Goal: Information Seeking & Learning: Learn about a topic

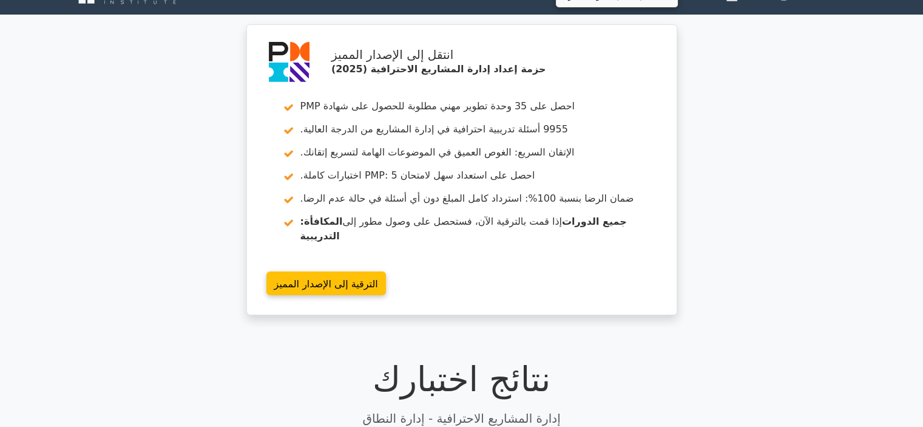
scroll to position [398, 0]
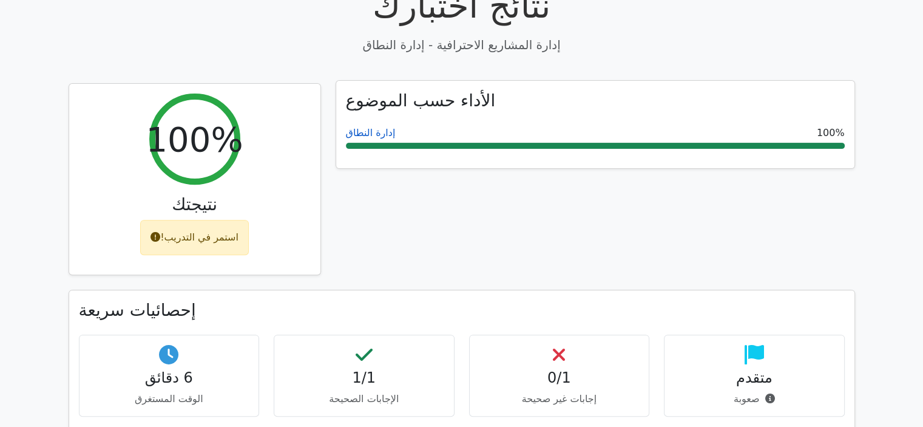
click at [370, 127] on font "إدارة النطاق" at bounding box center [371, 133] width 50 height 12
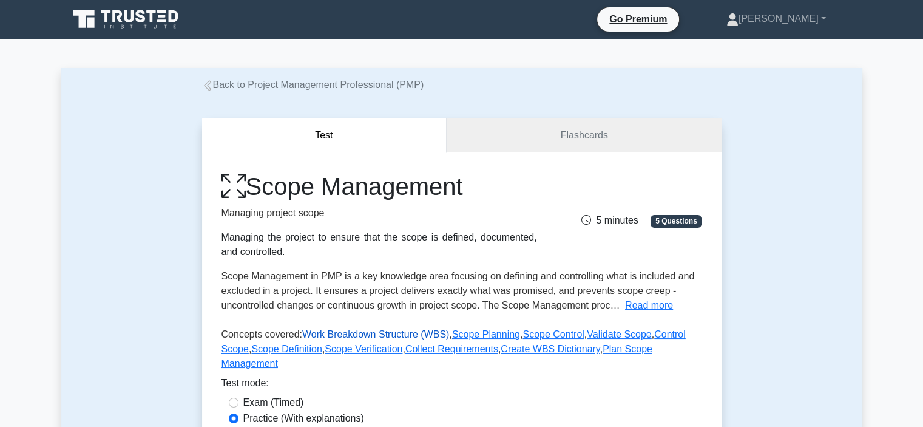
click at [337, 335] on link "Work Breakdown Structure (WBS)" at bounding box center [375, 334] width 147 height 10
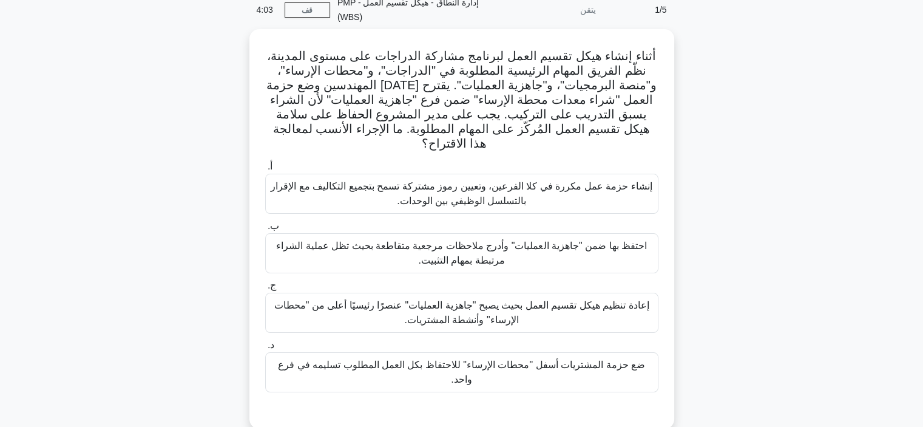
scroll to position [59, 0]
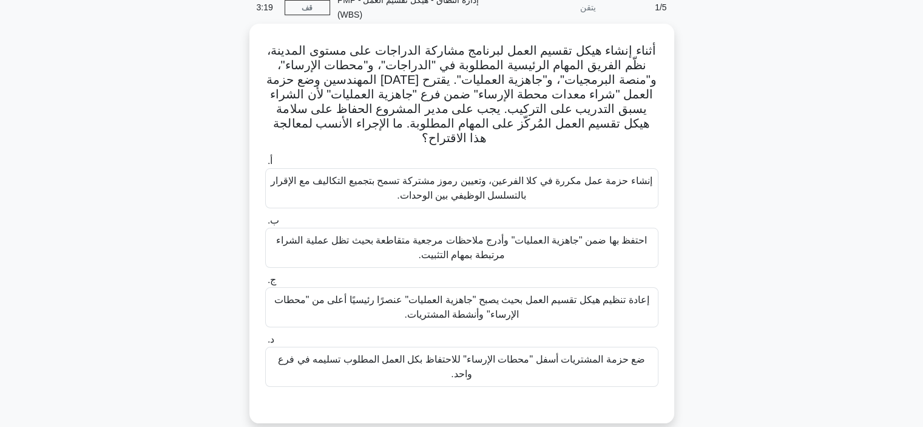
click at [577, 354] on font "ضع حزمة المشتريات أسفل "محطات الإرساء" للاحتفاظ بكل العمل المطلوب تسليمه في فرع…" at bounding box center [461, 366] width 367 height 25
click at [265, 344] on input "د. ضع حزمة المشتريات أسفل "محطات الإرساء" للاحتفاظ بكل العمل المطلوب تسليمه في …" at bounding box center [265, 340] width 0 height 8
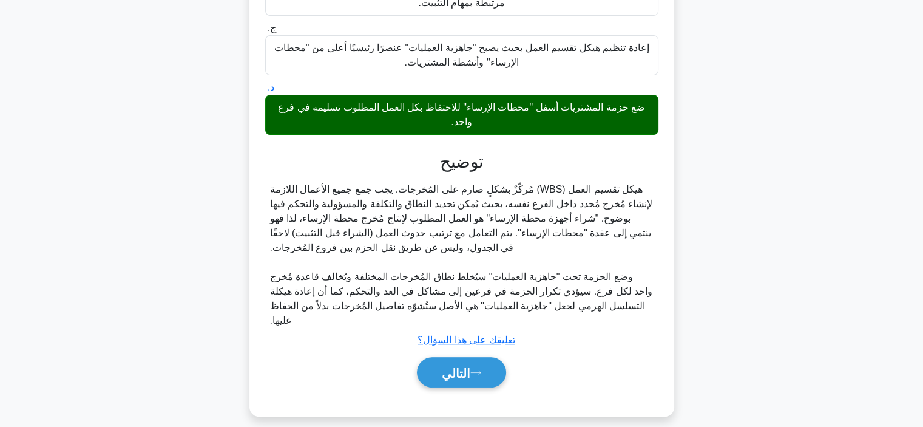
scroll to position [324, 0]
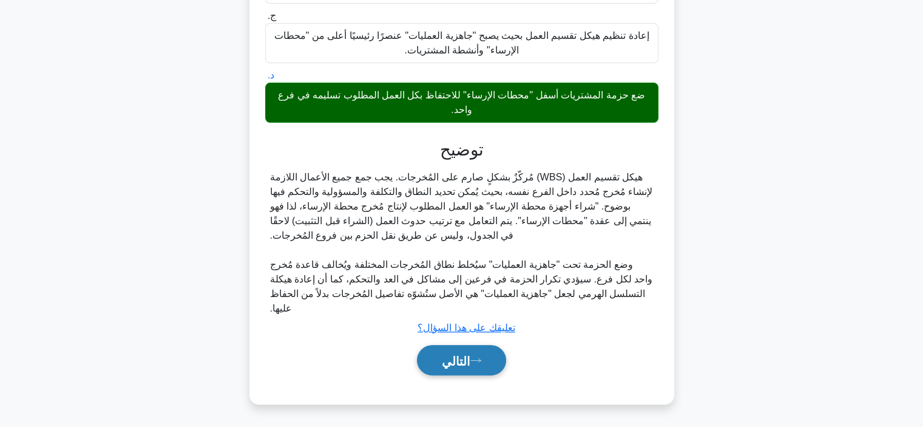
click at [481, 357] on icon at bounding box center [476, 360] width 11 height 7
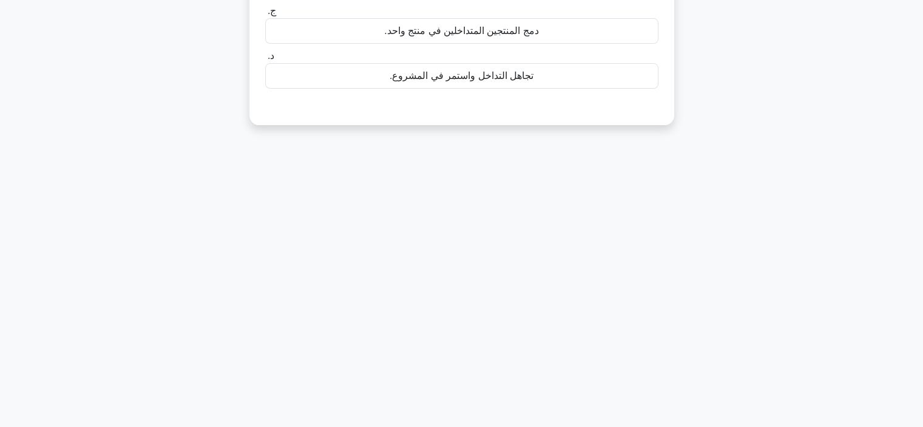
scroll to position [0, 0]
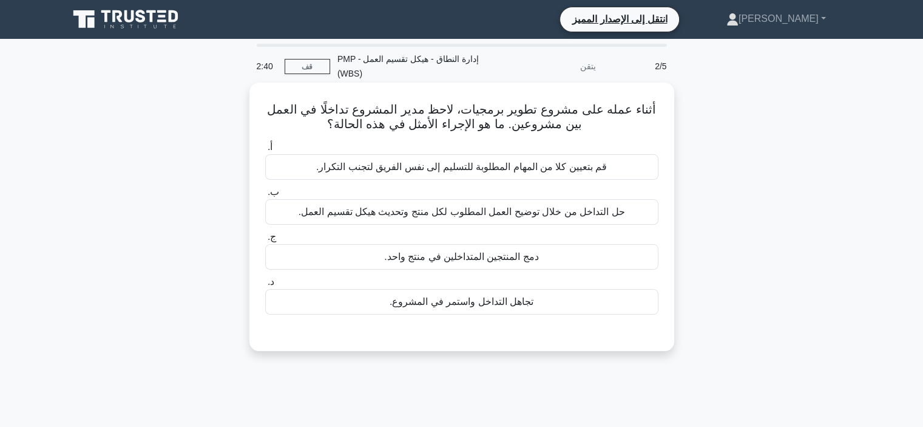
click at [520, 217] on font "حل التداخل من خلال توضيح العمل المطلوب لكل منتج وتحديث هيكل تقسيم العمل." at bounding box center [462, 211] width 327 height 10
click at [265, 196] on input "ب. حل التداخل من خلال توضيح العمل المطلوب لكل منتج وتحديث هيكل تقسيم العمل." at bounding box center [265, 192] width 0 height 8
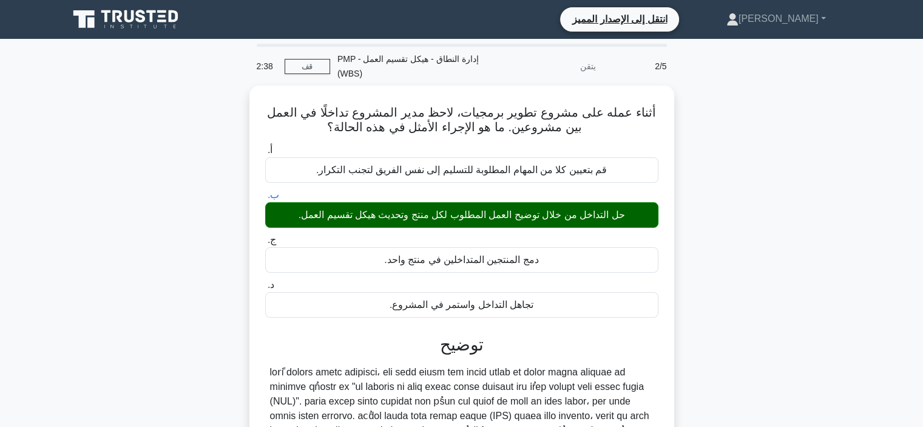
scroll to position [229, 0]
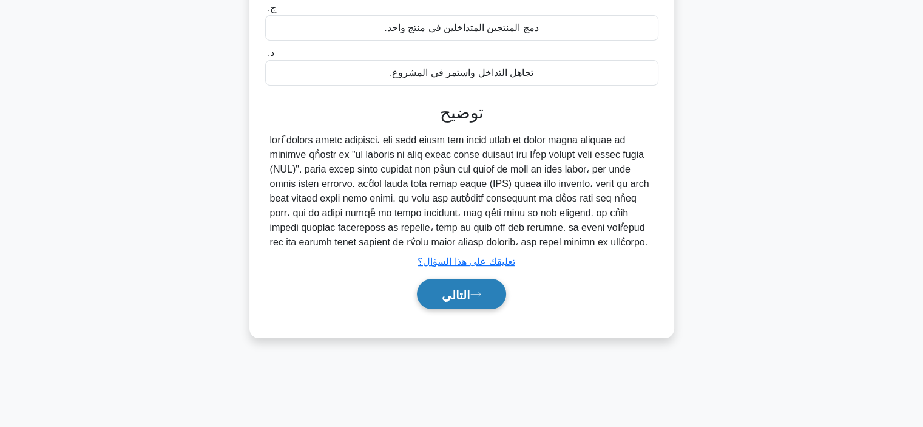
click at [463, 298] on font "التالي" at bounding box center [456, 294] width 29 height 13
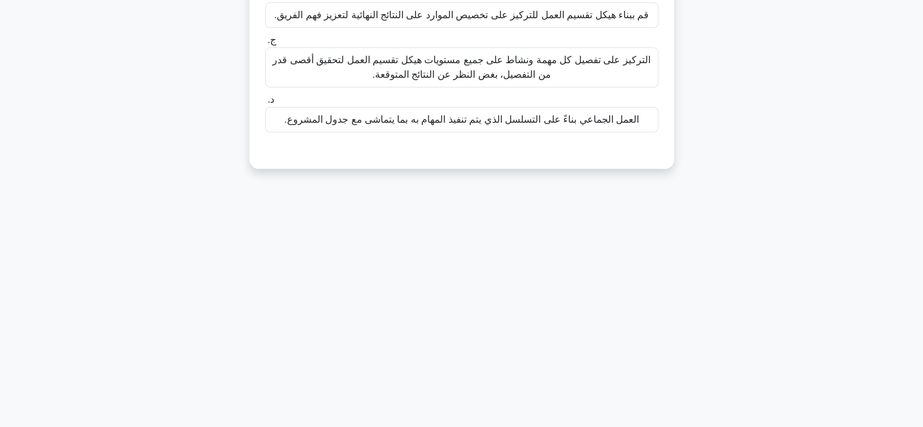
scroll to position [0, 0]
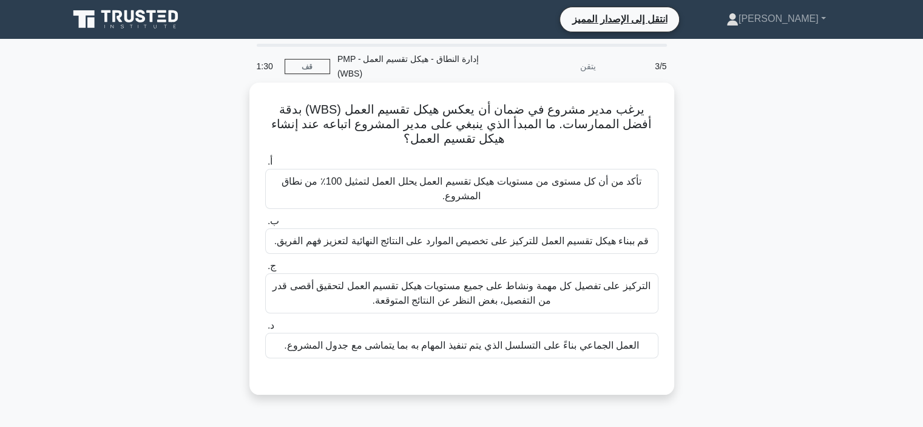
click at [530, 214] on label "ب. قم ببناء هيكل تقسيم العمل للتركيز على تخصيص الموارد على النتائج النهائية لتع…" at bounding box center [461, 234] width 393 height 40
click at [265, 217] on input "ب. قم ببناء هيكل تقسيم العمل للتركيز على تخصيص الموارد على النتائج النهائية لتع…" at bounding box center [265, 221] width 0 height 8
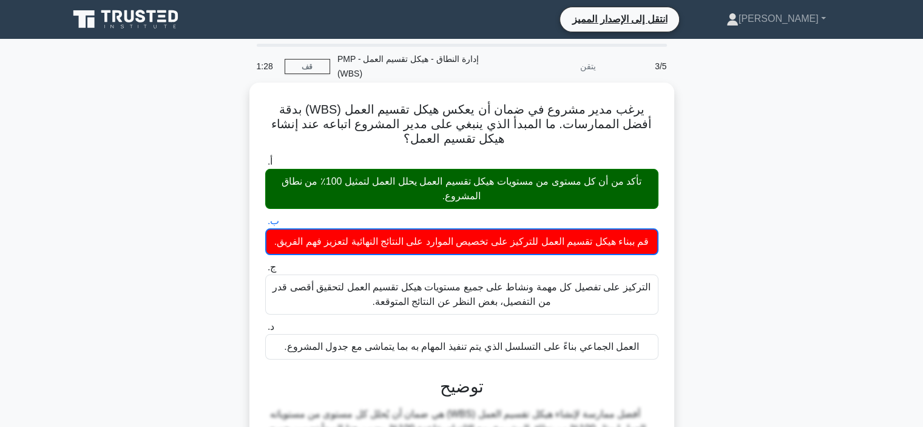
click at [544, 197] on font "تأكد من أن كل مستوى من مستويات هيكل تقسيم العمل يحلل العمل لتمثيل 100٪ من نطاق …" at bounding box center [462, 188] width 382 height 29
click at [265, 166] on input "أ. تأكد من أن كل مستوى من مستويات هيكل تقسيم العمل يحلل العمل لتمثيل 100٪ من نط…" at bounding box center [265, 162] width 0 height 8
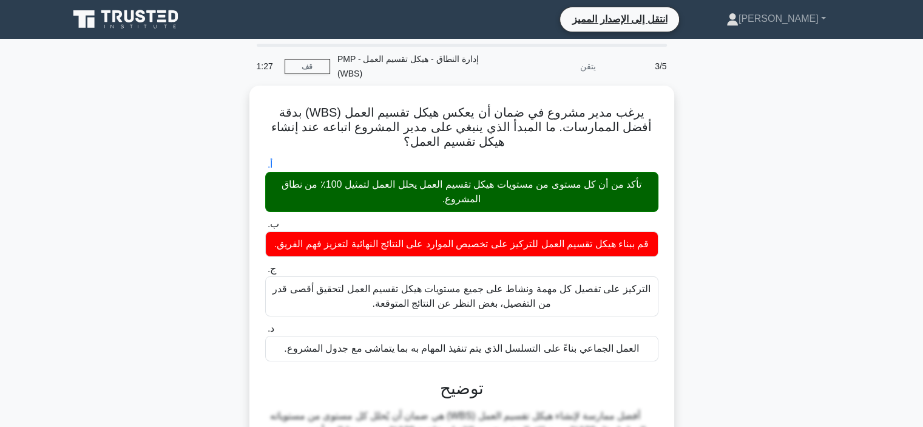
scroll to position [236, 0]
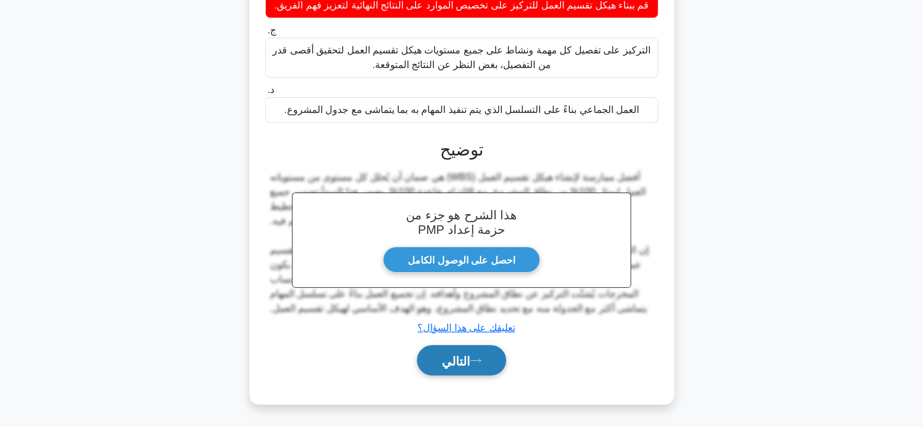
click at [427, 365] on button "التالي" at bounding box center [461, 360] width 89 height 31
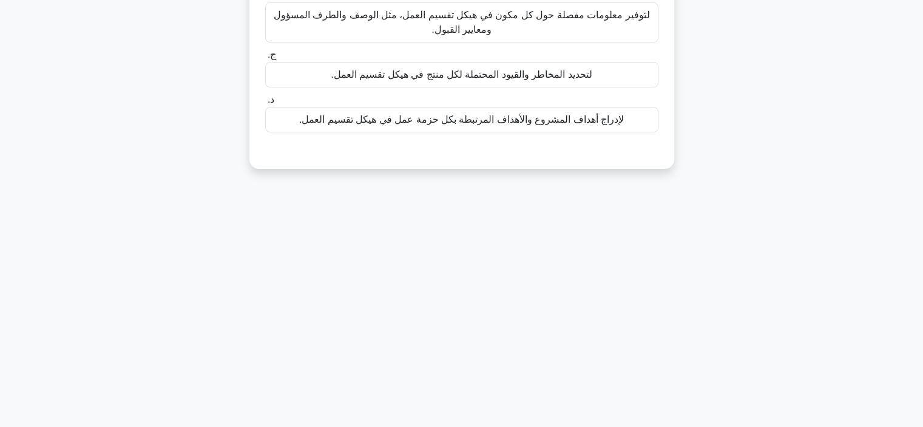
scroll to position [0, 0]
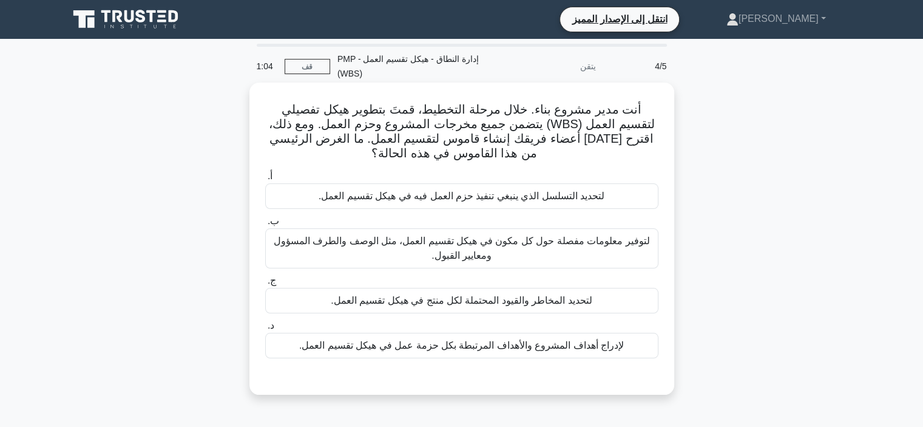
click at [522, 250] on font "لتوفير معلومات مفصلة حول كل مكون في هيكل تقسيم العمل، مثل الوصف والطرف المسؤول …" at bounding box center [462, 248] width 382 height 29
click at [265, 225] on input "ب. لتوفير معلومات مفصلة حول كل مكون في هيكل تقسيم العمل، مثل الوصف والطرف المسؤ…" at bounding box center [265, 221] width 0 height 8
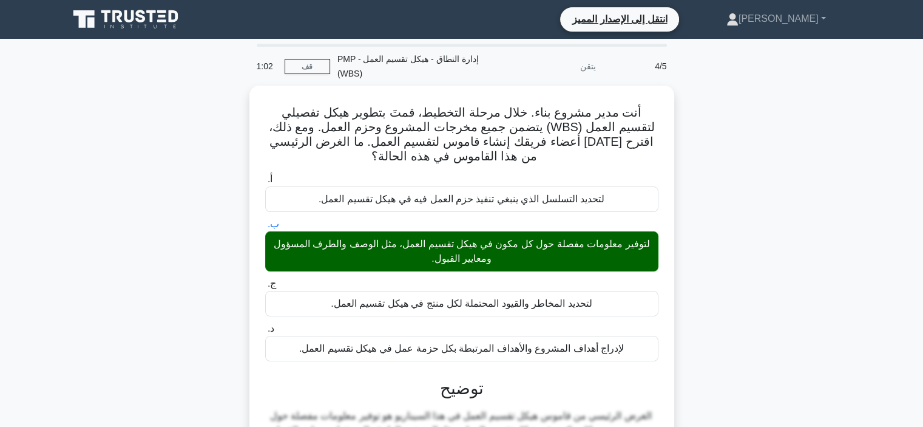
scroll to position [309, 0]
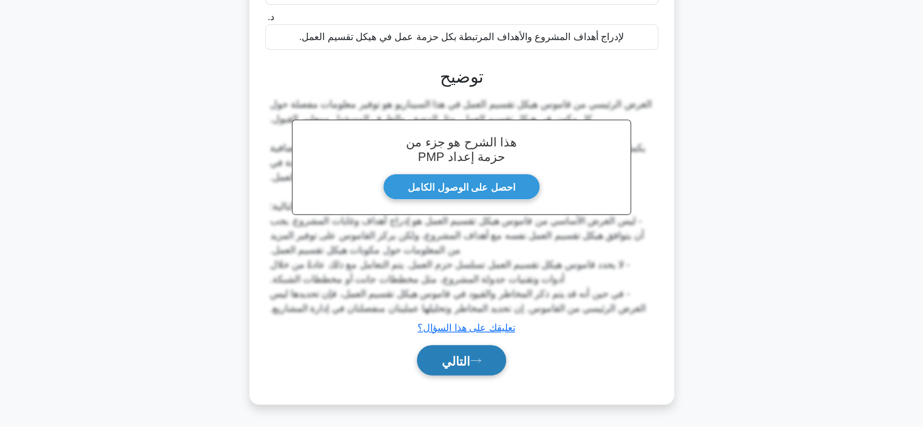
click at [457, 363] on font "التالي" at bounding box center [456, 360] width 29 height 13
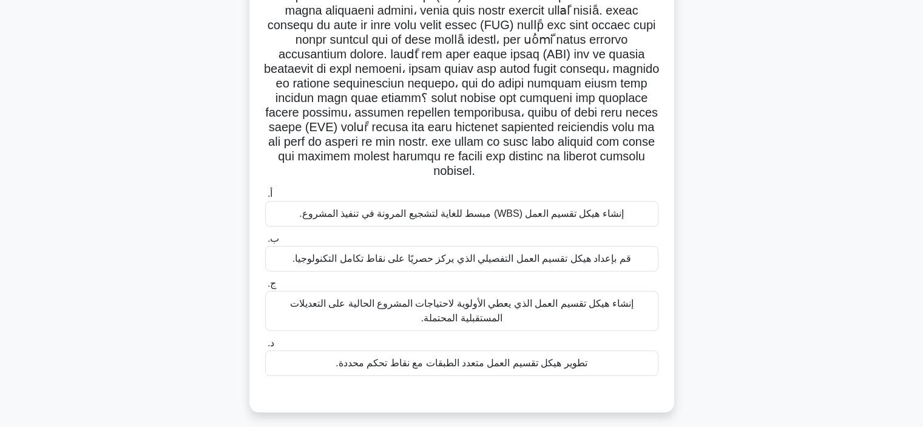
scroll to position [127, 0]
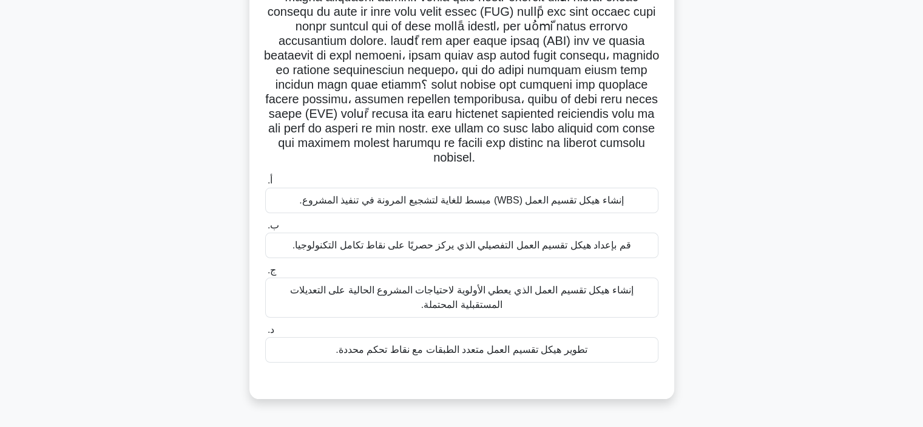
click at [457, 344] on font "تطوير هيكل تقسيم العمل متعدد الطبقات مع نقاط تحكم محددة." at bounding box center [461, 349] width 251 height 10
click at [265, 331] on input "د. تطوير هيكل تقسيم العمل متعدد الطبقات مع نقاط تحكم محددة." at bounding box center [265, 330] width 0 height 8
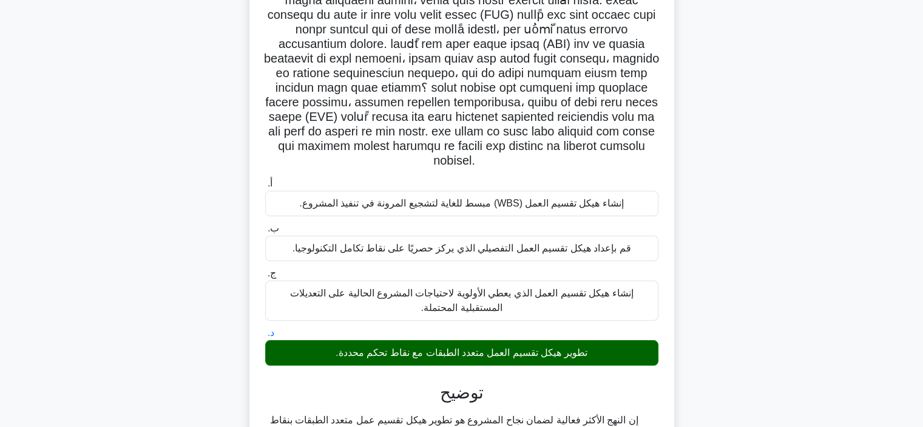
scroll to position [440, 0]
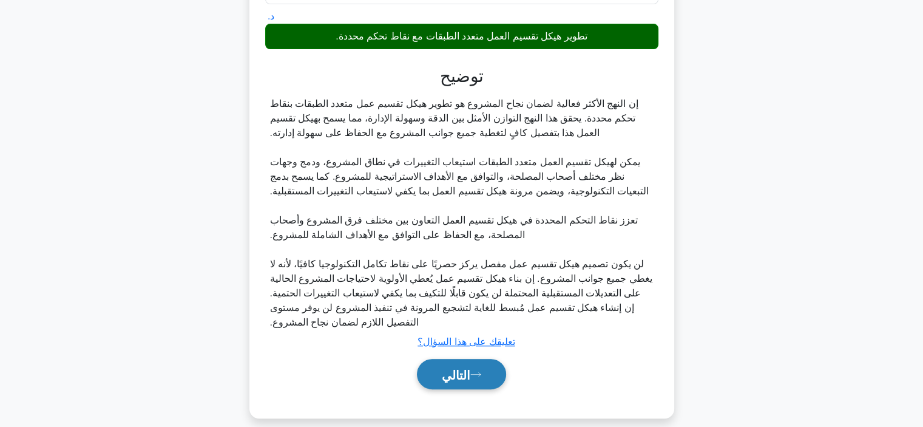
click at [461, 368] on font "التالي" at bounding box center [456, 374] width 29 height 13
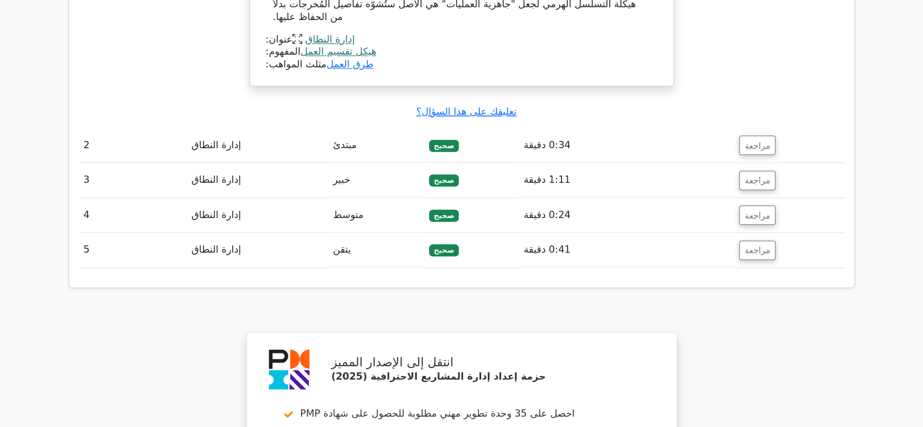
scroll to position [1467, 0]
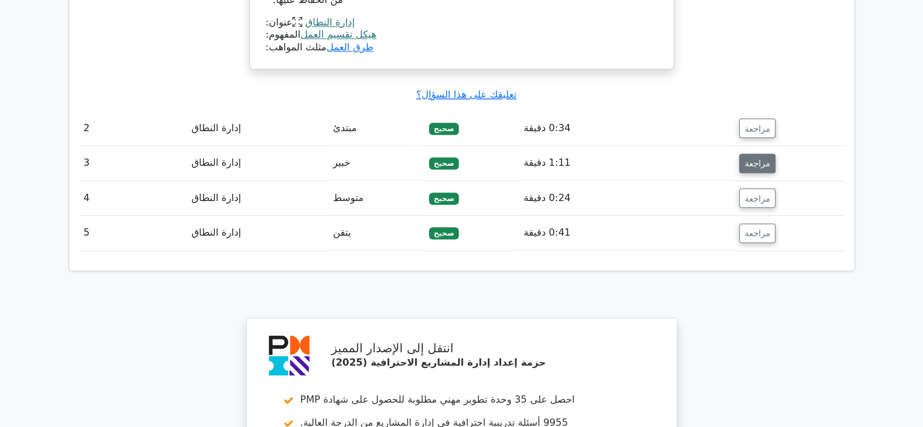
click at [752, 158] on font "مراجعة" at bounding box center [757, 163] width 25 height 10
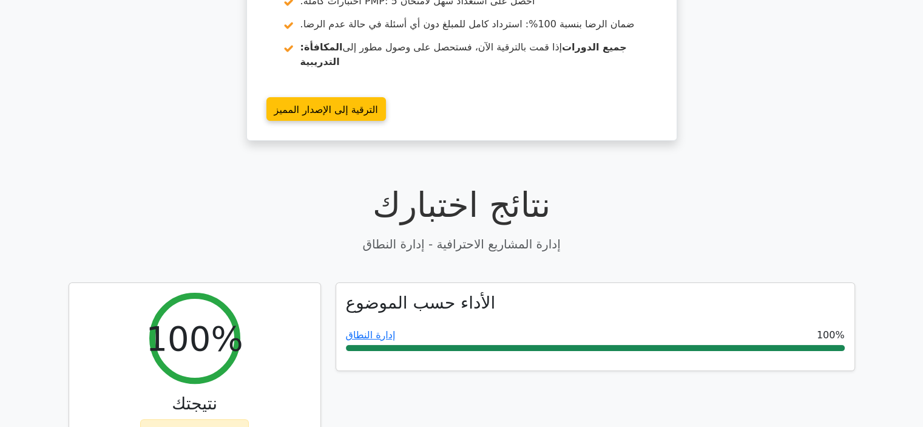
scroll to position [134, 0]
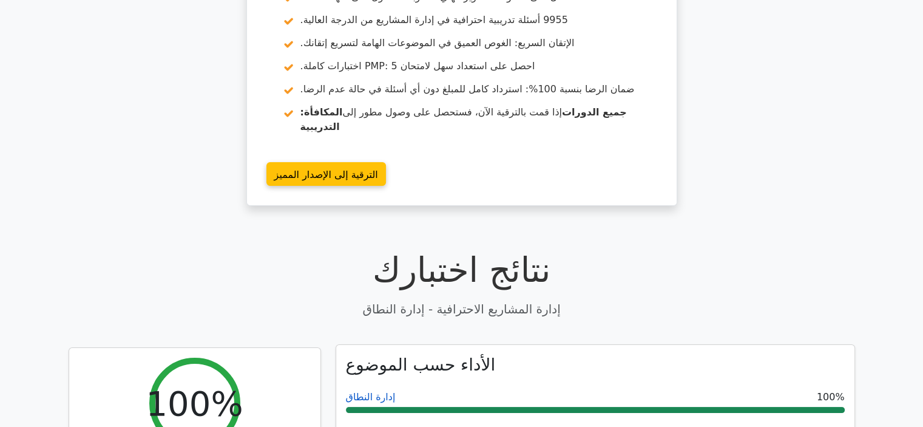
click at [375, 391] on font "إدارة النطاق" at bounding box center [371, 397] width 50 height 12
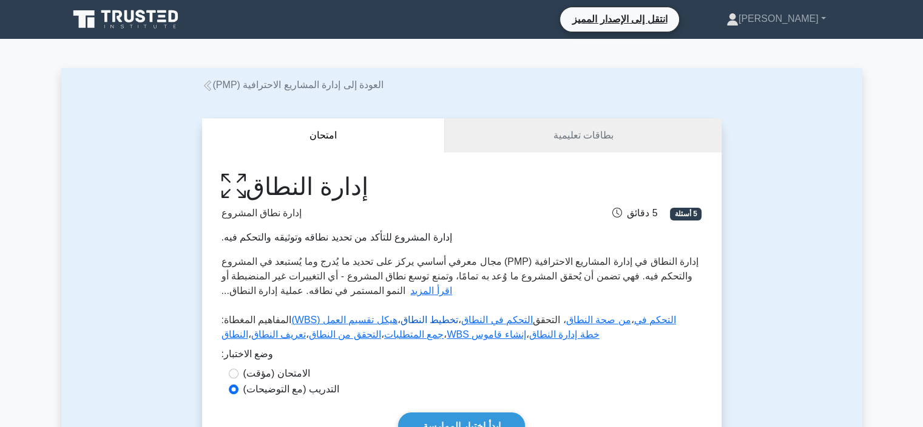
click at [420, 320] on font "تخطيط النطاق" at bounding box center [430, 319] width 58 height 10
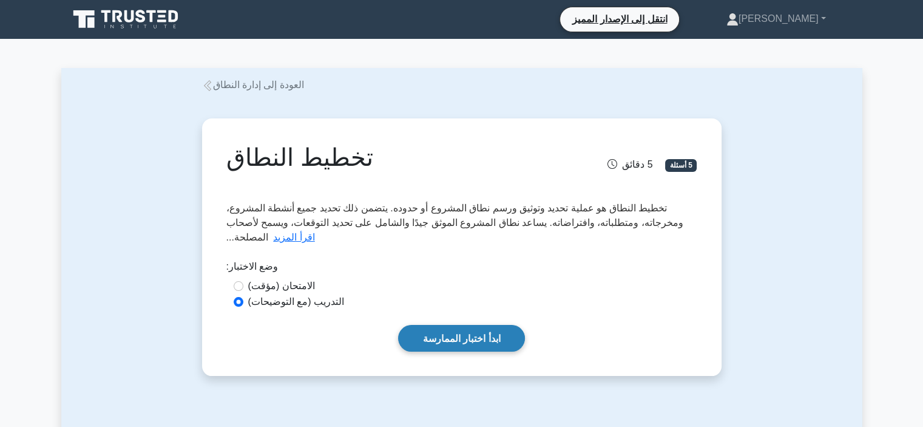
click at [433, 326] on link "ابدأ اختبار الممارسة" at bounding box center [461, 338] width 127 height 26
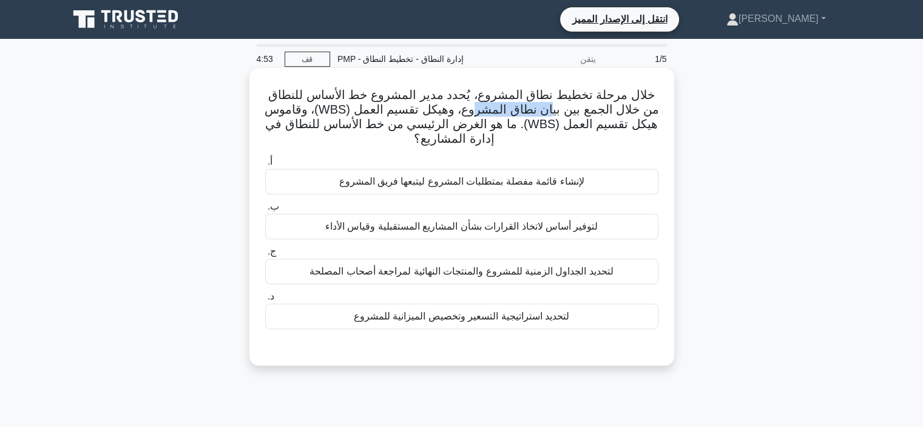
drag, startPoint x: 574, startPoint y: 108, endPoint x: 498, endPoint y: 109, distance: 75.3
click at [498, 109] on font "خلال مرحلة تخطيط نطاق المشروع، يُحدد مدير المشروع خط الأساس للنطاق من خلال الجم…" at bounding box center [461, 116] width 395 height 57
click at [495, 191] on div "لإنشاء قائمة مفصلة بمتطلبات المشروع ليتبعها فريق المشروع" at bounding box center [461, 181] width 393 height 25
click at [265, 166] on input "أ. لإنشاء قائمة مفصلة بمتطلبات المشروع ليتبعها فريق المشروع" at bounding box center [265, 162] width 0 height 8
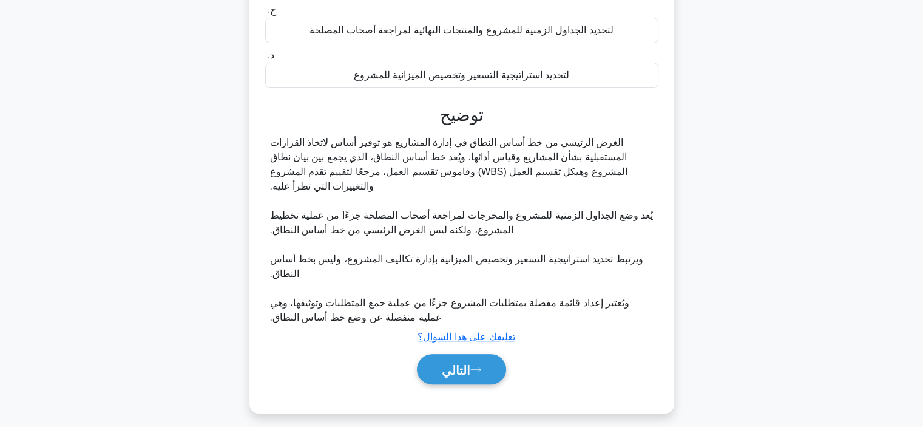
scroll to position [252, 0]
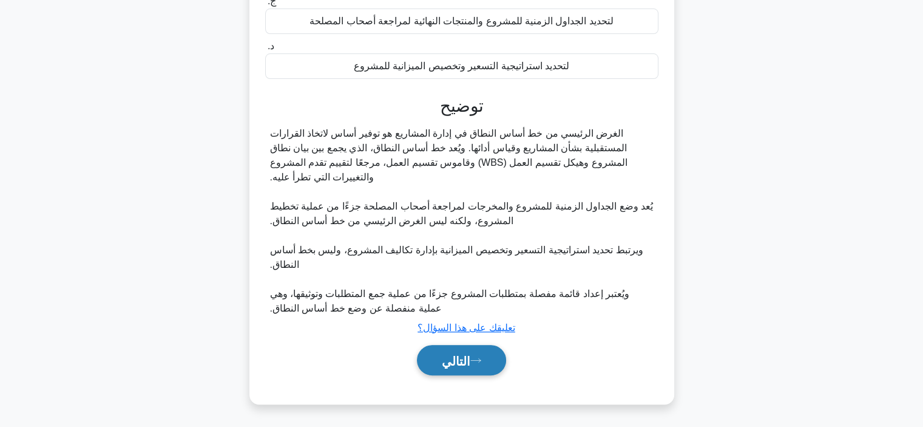
click at [495, 346] on button "التالي" at bounding box center [461, 360] width 89 height 31
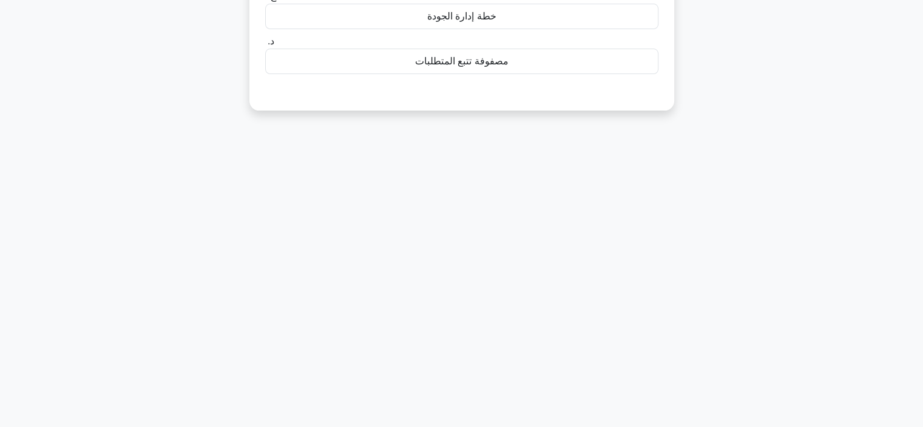
scroll to position [0, 0]
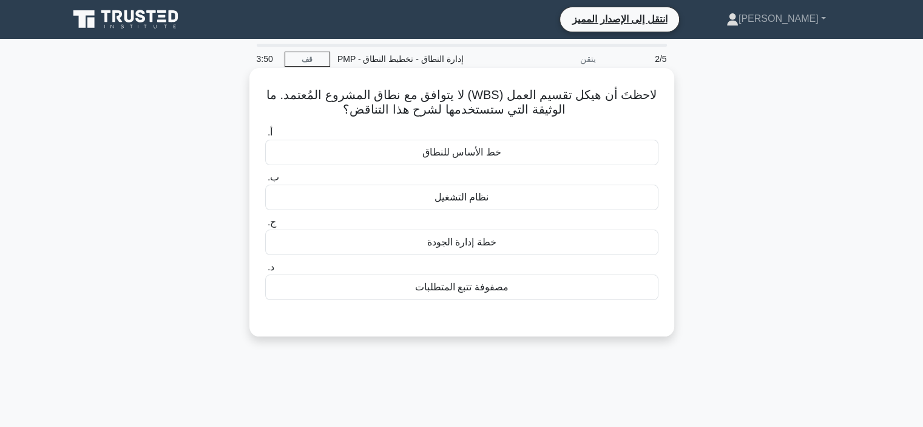
click at [481, 147] on font "خط الأساس للنطاق" at bounding box center [462, 152] width 79 height 10
click at [265, 137] on input "أ. خط الأساس للنطاق" at bounding box center [265, 133] width 0 height 8
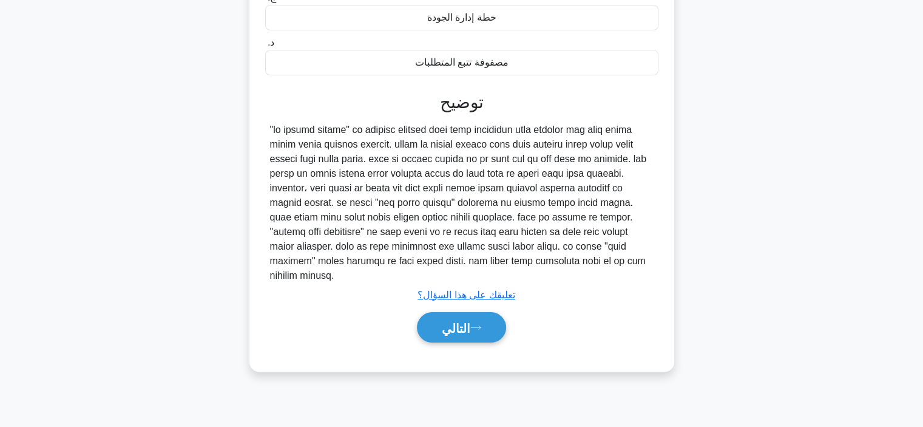
scroll to position [229, 0]
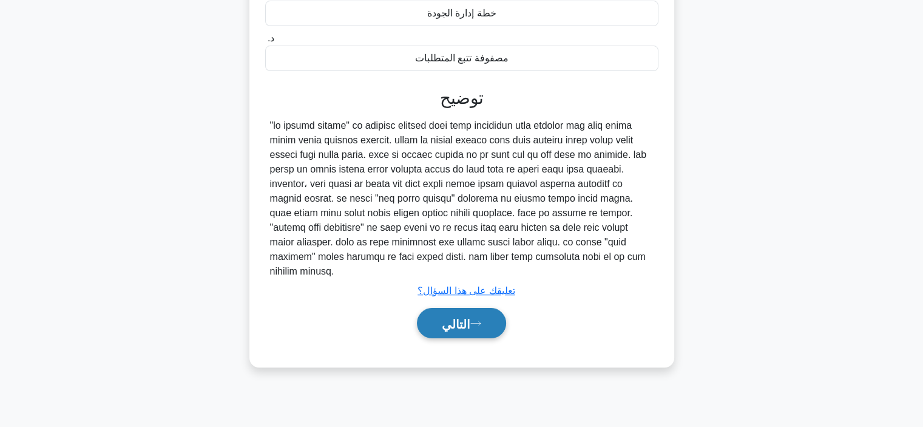
click at [468, 338] on button "التالي" at bounding box center [461, 323] width 89 height 31
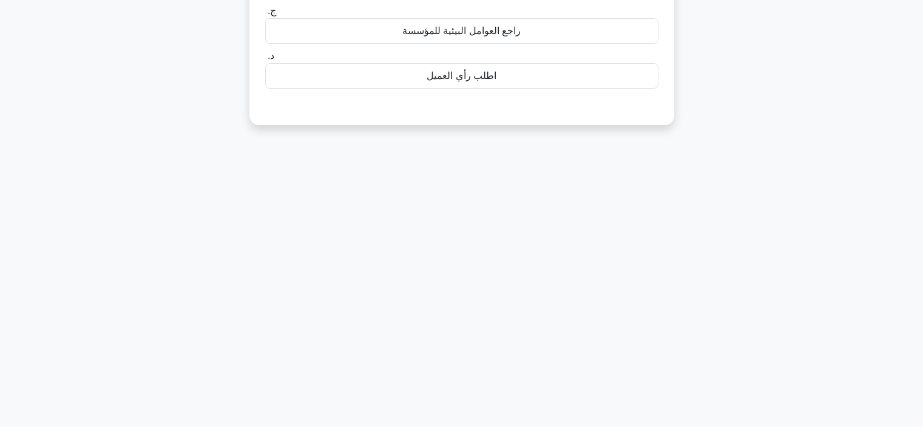
scroll to position [0, 0]
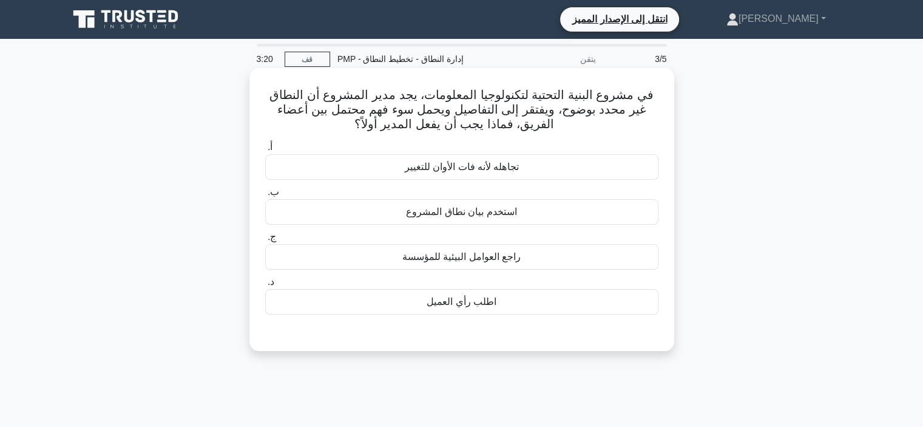
click at [485, 216] on font "استخدم بيان نطاق المشروع" at bounding box center [461, 211] width 110 height 10
click at [265, 196] on input "ب. استخدم بيان نطاق المشروع" at bounding box center [265, 192] width 0 height 8
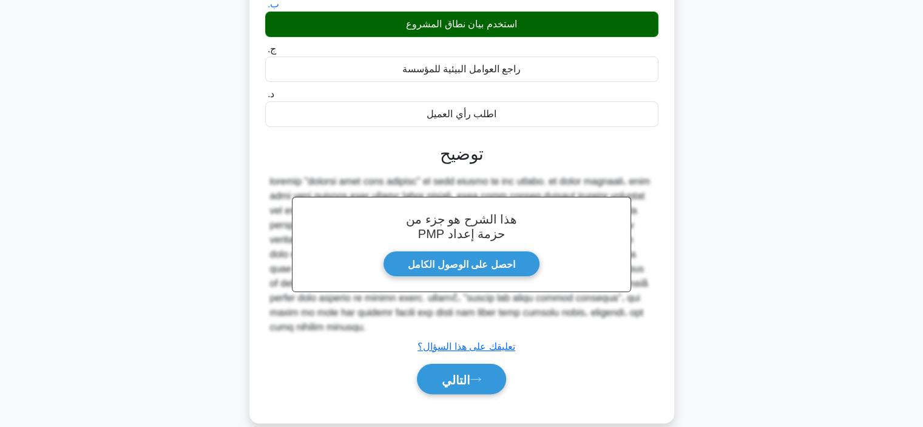
scroll to position [202, 0]
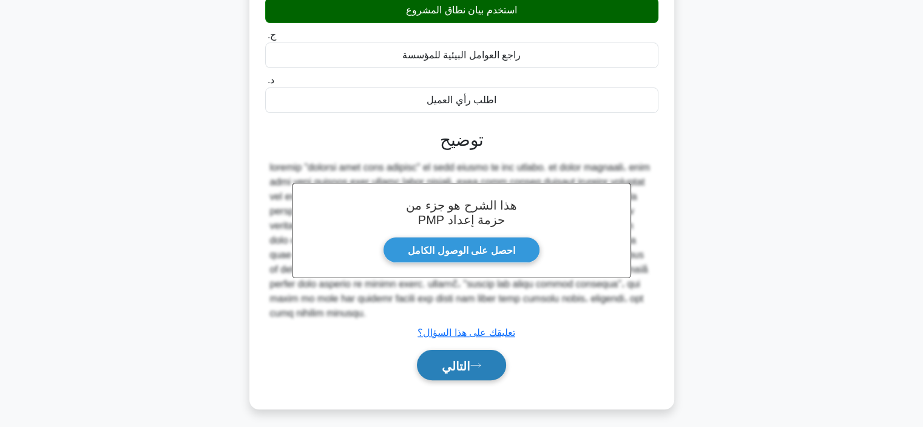
click at [469, 353] on button "التالي" at bounding box center [461, 365] width 89 height 31
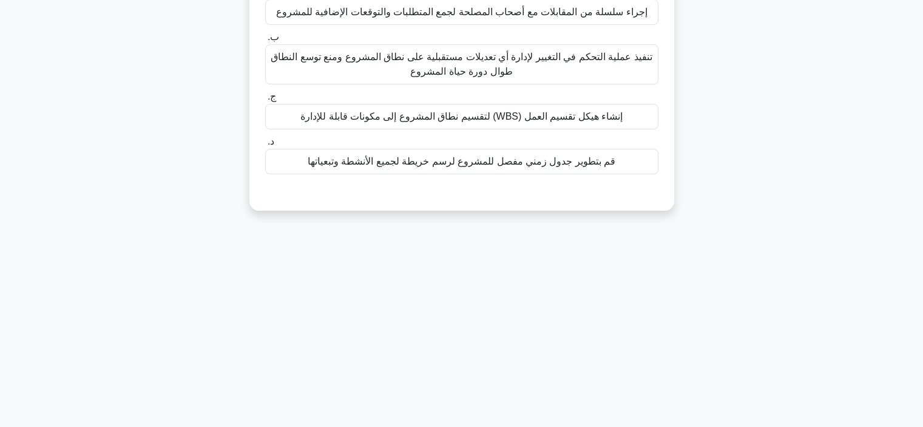
scroll to position [0, 0]
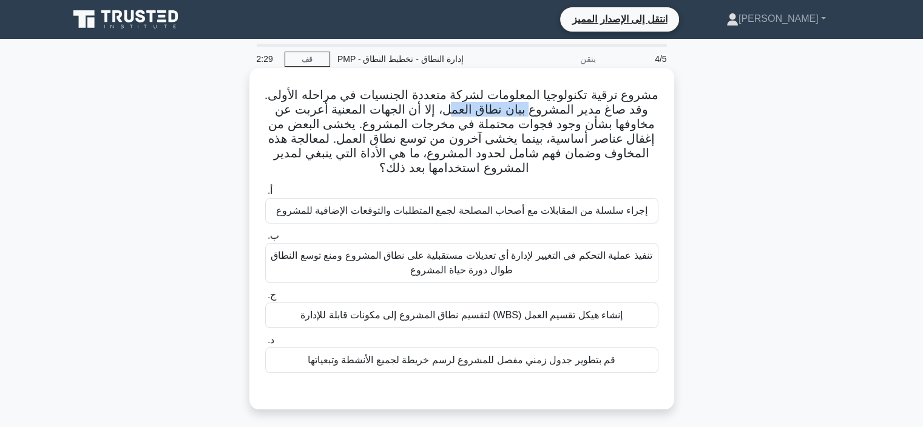
drag, startPoint x: 527, startPoint y: 106, endPoint x: 450, endPoint y: 111, distance: 76.6
click at [450, 111] on font "مشروع ترقية تكنولوجيا المعلومات لشركة متعددة الجنسيات في مراحله الأولى. وقد صاغ…" at bounding box center [462, 131] width 395 height 86
click at [576, 314] on font "إنشاء هيكل تقسيم العمل (WBS) لتقسيم نطاق المشروع إلى مكونات قابلة للإدارة" at bounding box center [462, 315] width 322 height 10
click at [265, 299] on input "ج. إنشاء هيكل تقسيم العمل (WBS) لتقسيم نطاق المشروع إلى مكونات قابلة للإدارة" at bounding box center [265, 295] width 0 height 8
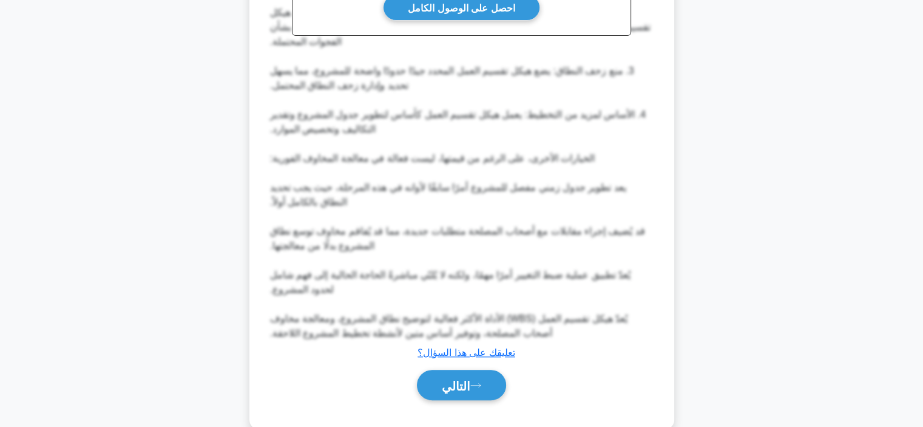
scroll to position [528, 0]
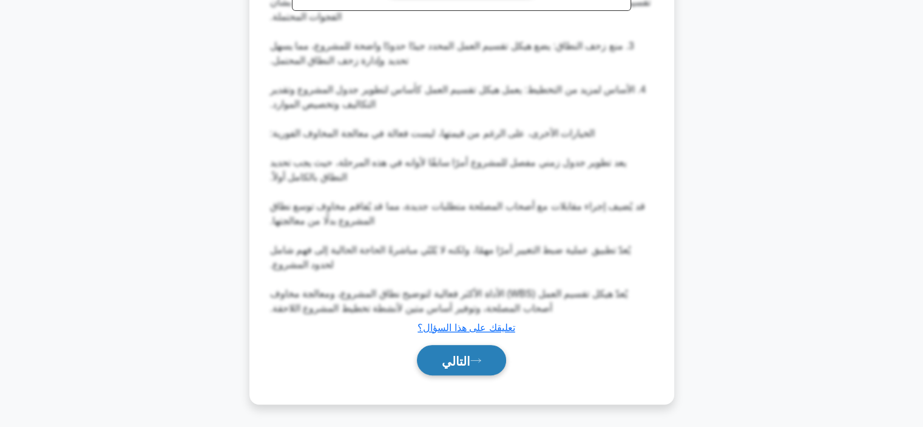
click at [442, 361] on font "التالي" at bounding box center [456, 360] width 29 height 13
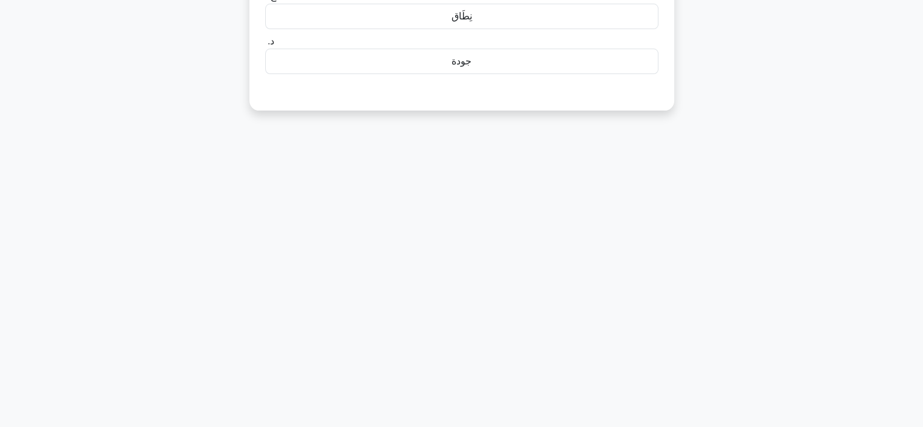
scroll to position [0, 0]
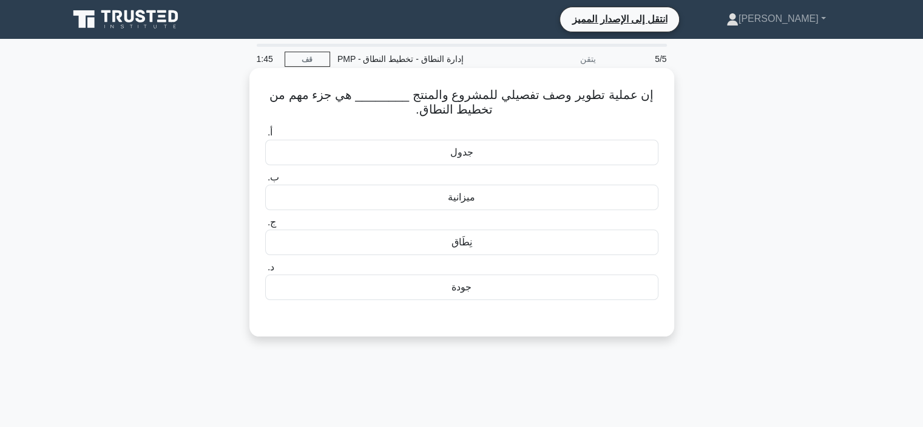
click at [492, 246] on div "نِطَاق" at bounding box center [461, 241] width 393 height 25
click at [265, 226] on input "ج. نِطَاق" at bounding box center [265, 223] width 0 height 8
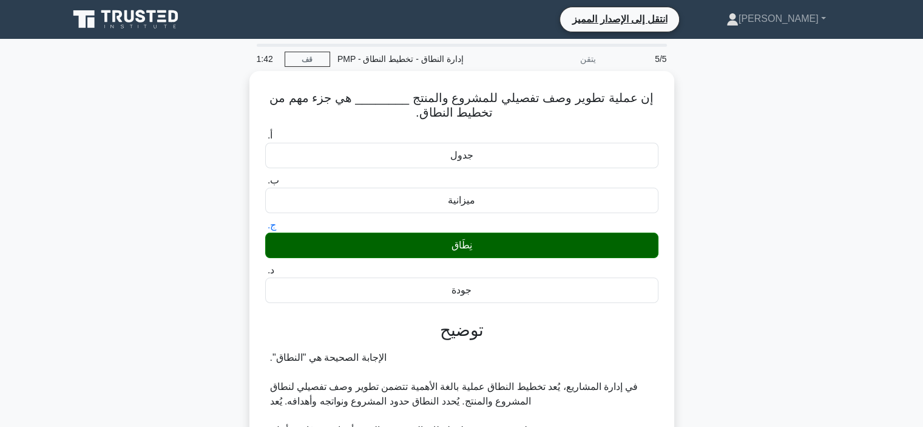
scroll to position [367, 0]
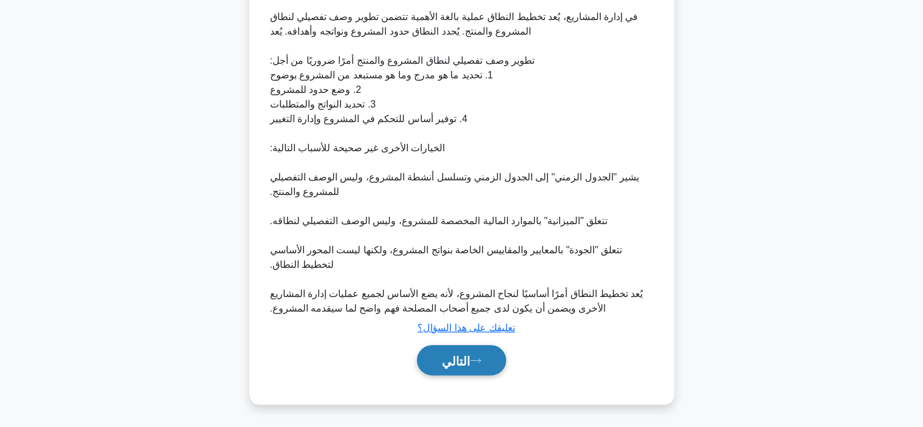
click at [469, 353] on font "التالي" at bounding box center [456, 359] width 29 height 13
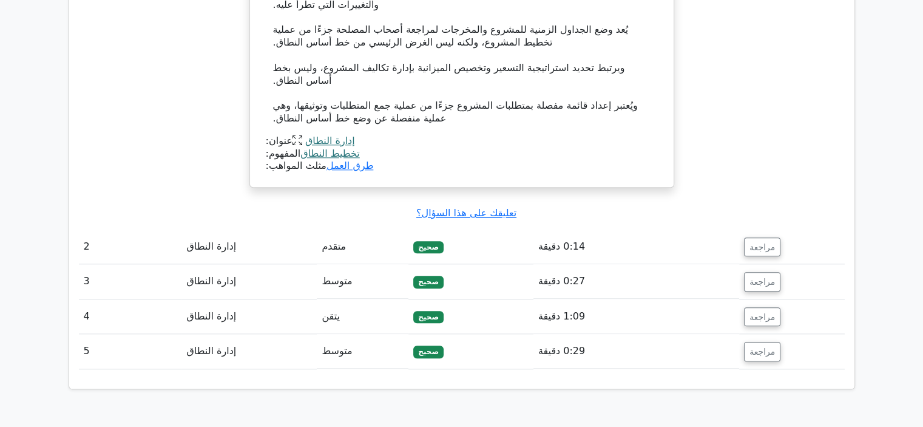
scroll to position [1287, 0]
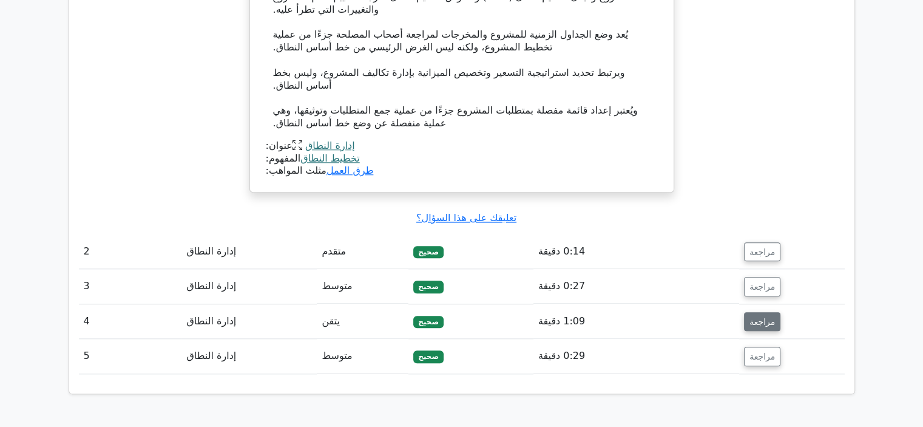
click at [750, 316] on font "مراجعة" at bounding box center [762, 321] width 25 height 10
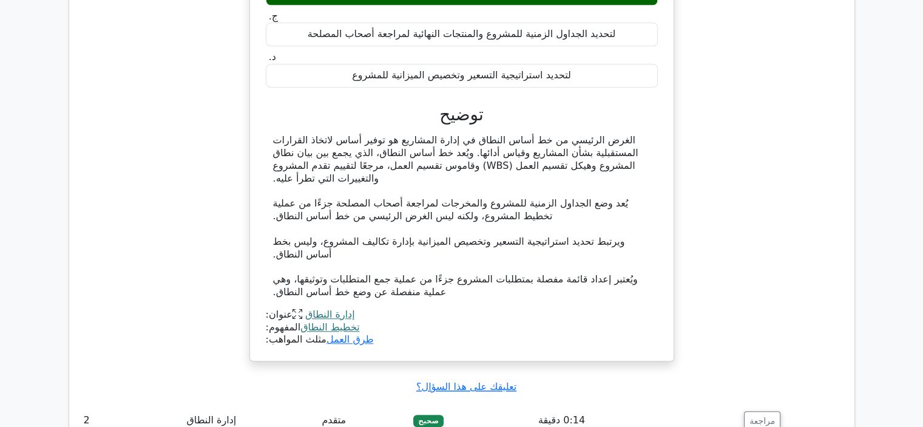
scroll to position [1495, 0]
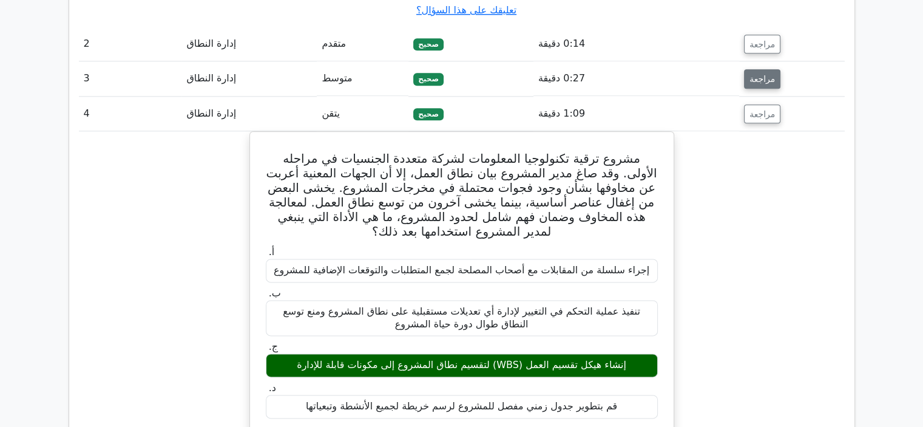
click at [763, 74] on font "مراجعة" at bounding box center [762, 79] width 25 height 10
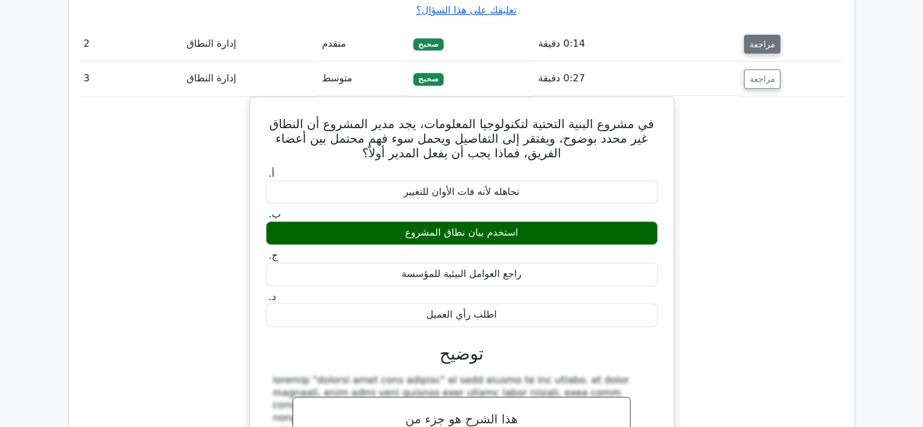
click at [751, 38] on button "مراجعة" at bounding box center [762, 44] width 36 height 19
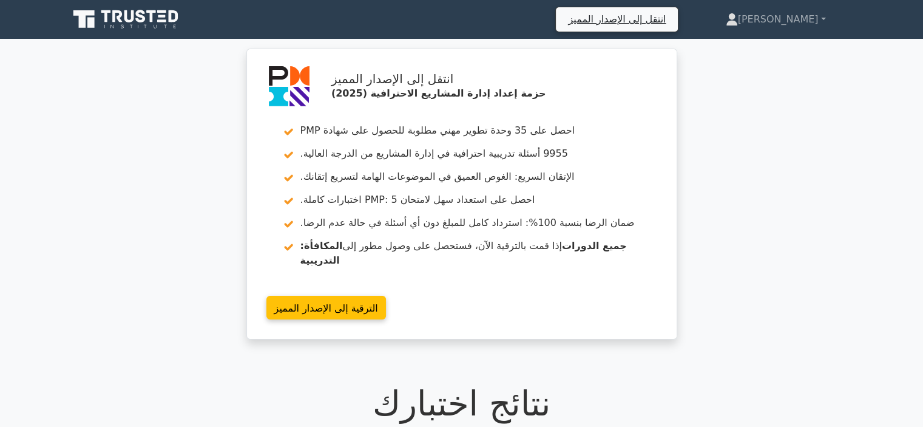
scroll to position [373, 0]
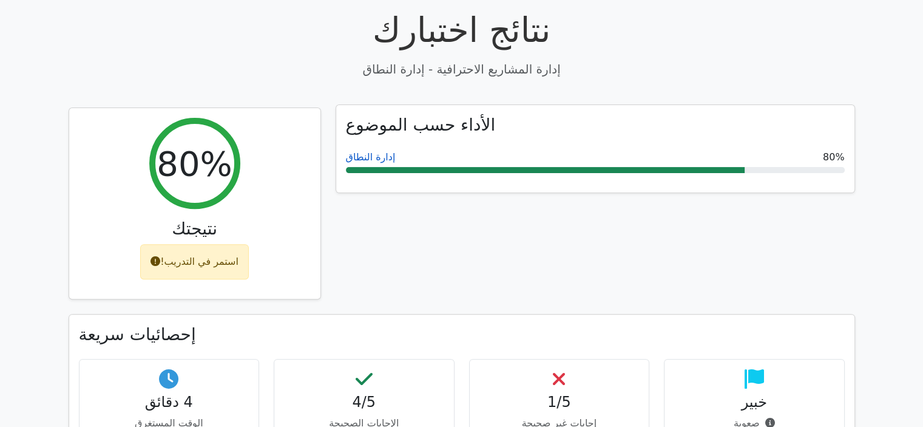
click at [372, 151] on font "إدارة النطاق" at bounding box center [371, 157] width 50 height 12
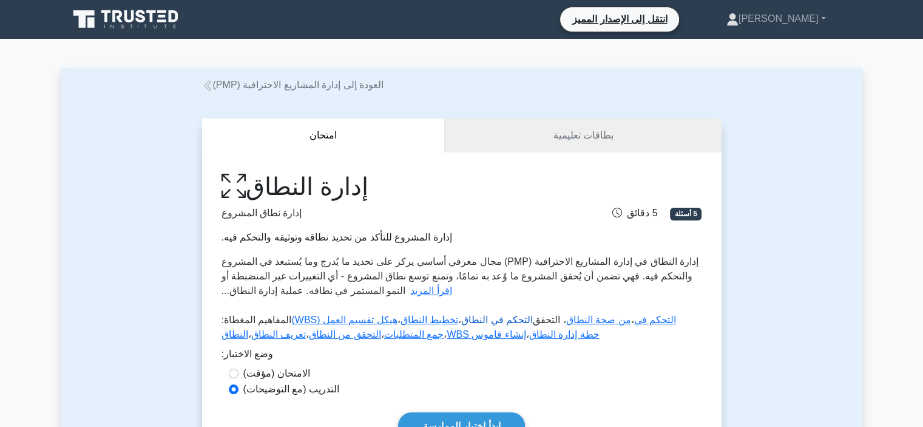
click at [473, 323] on font "التحكم في النطاق" at bounding box center [497, 319] width 72 height 10
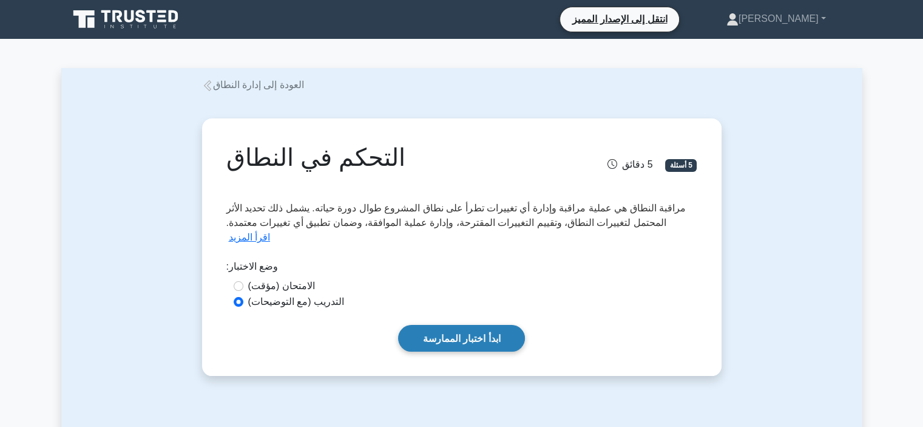
click at [460, 335] on font "ابدأ اختبار الممارسة" at bounding box center [462, 338] width 78 height 10
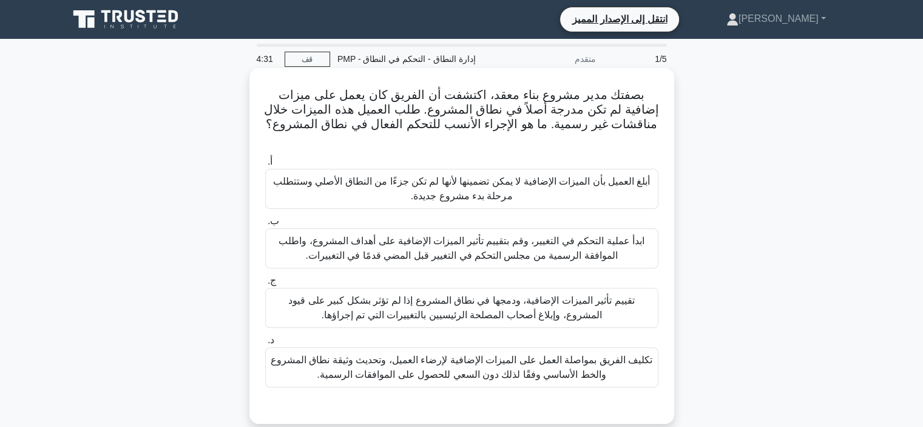
click at [498, 178] on font "أبلغ العميل بأن الميزات الإضافية لا يمكن تضمينها لأنها لم تكن جزءًا من النطاق ا…" at bounding box center [462, 188] width 378 height 25
click at [265, 166] on input "أ. أبلغ العميل بأن الميزات الإضافية لا يمكن تضمينها لأنها لم تكن جزءًا من النطا…" at bounding box center [265, 162] width 0 height 8
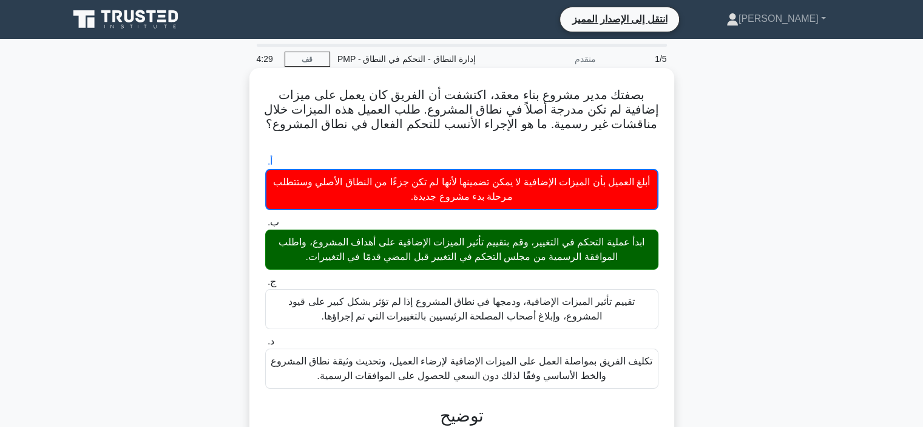
click at [549, 245] on font "ابدأ عملية التحكم في التغيير، وقم بتقييم تأثير الميزات الإضافية على أهداف المشر…" at bounding box center [462, 249] width 366 height 25
click at [265, 226] on input "ب. ابدأ عملية التحكم في التغيير، وقم بتقييم تأثير الميزات الإضافية على أهداف ال…" at bounding box center [265, 223] width 0 height 8
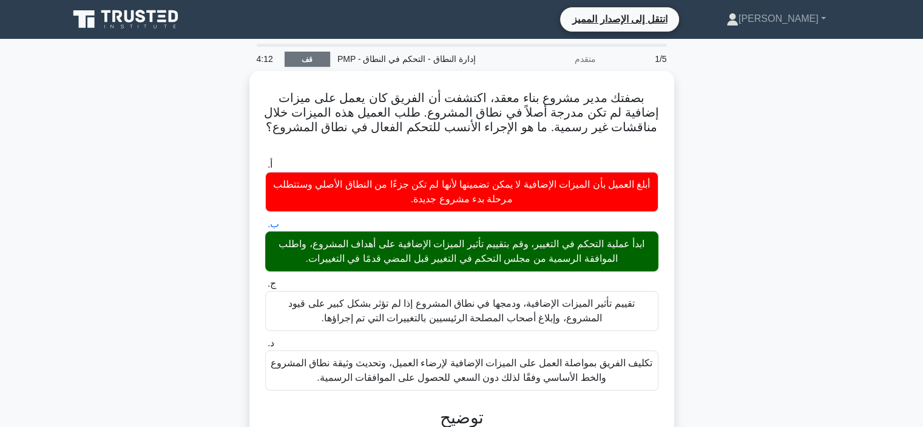
click at [321, 58] on link "قف" at bounding box center [308, 59] width 46 height 15
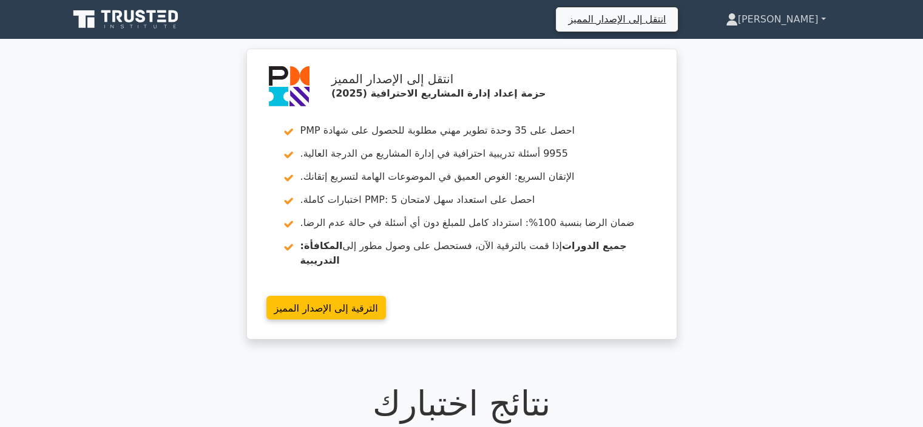
click at [812, 25] on link "[PERSON_NAME]" at bounding box center [776, 19] width 158 height 24
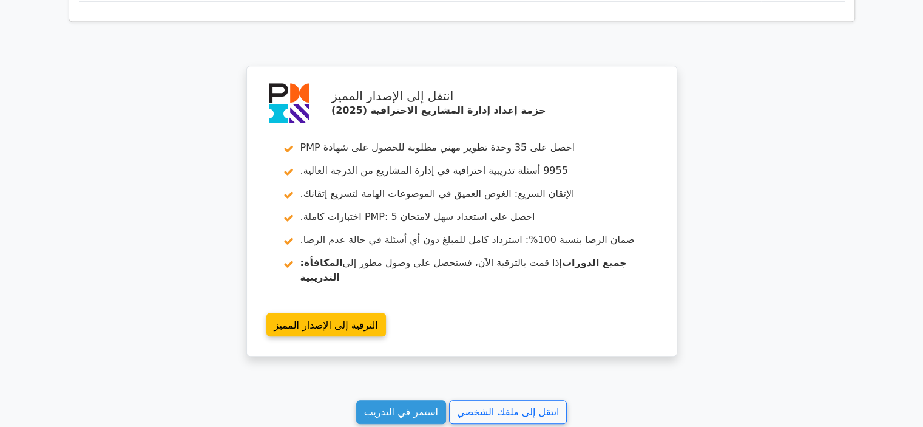
scroll to position [991, 0]
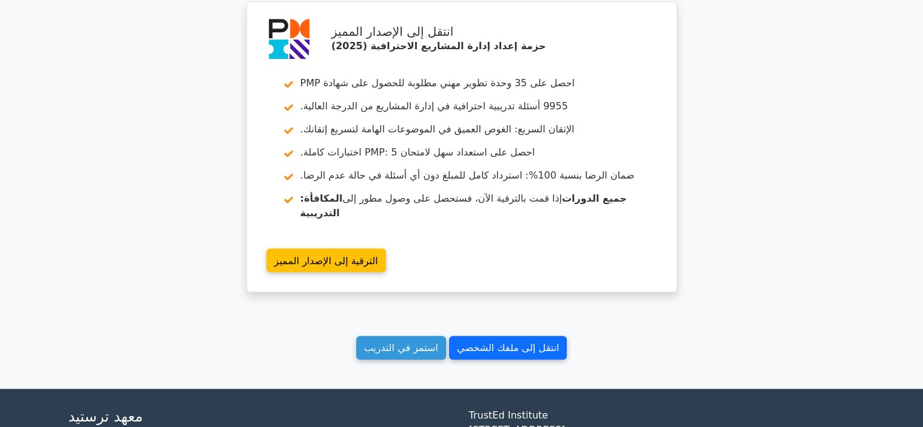
click at [514, 342] on font "انتقل إلى ملفك الشخصي" at bounding box center [508, 348] width 102 height 12
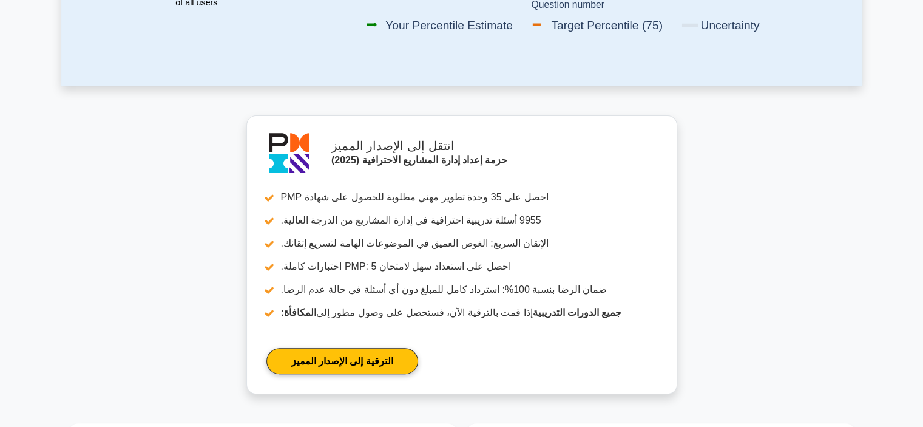
scroll to position [747, 0]
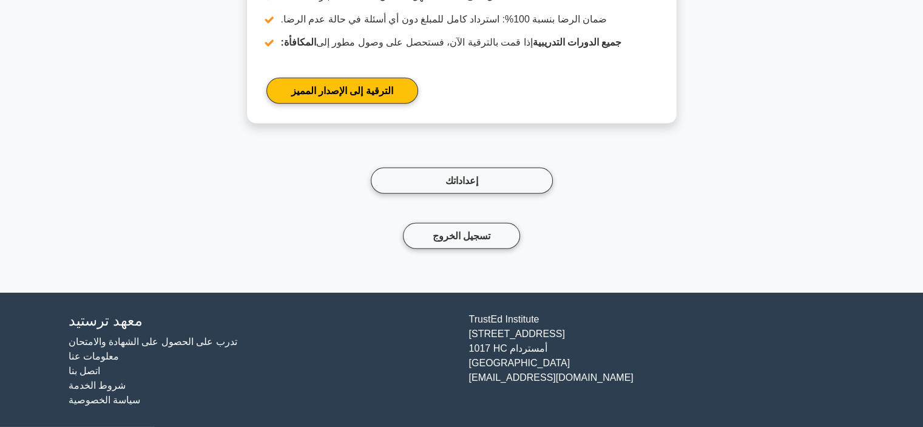
scroll to position [3719, 0]
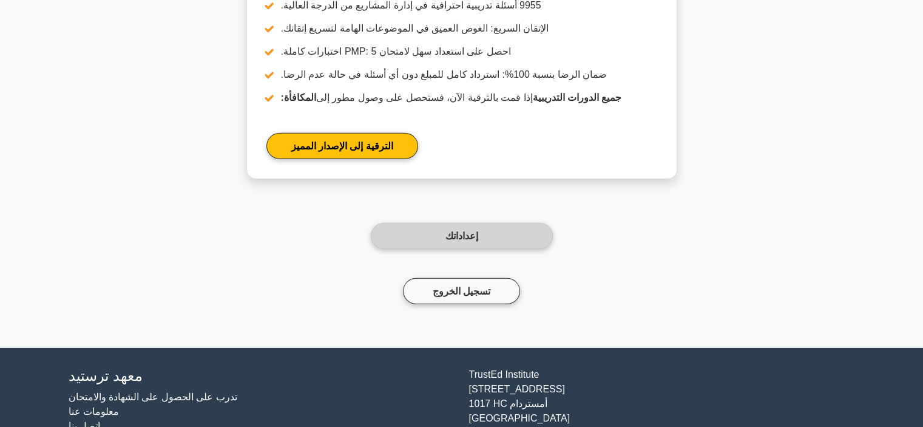
click at [481, 237] on link "إعداداتك" at bounding box center [462, 236] width 182 height 26
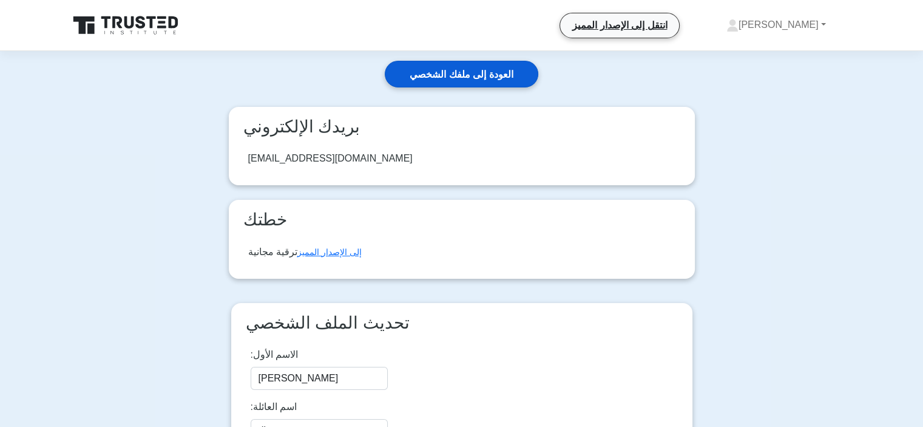
click at [500, 75] on font "العودة إلى ملفك الشخصي" at bounding box center [461, 74] width 103 height 10
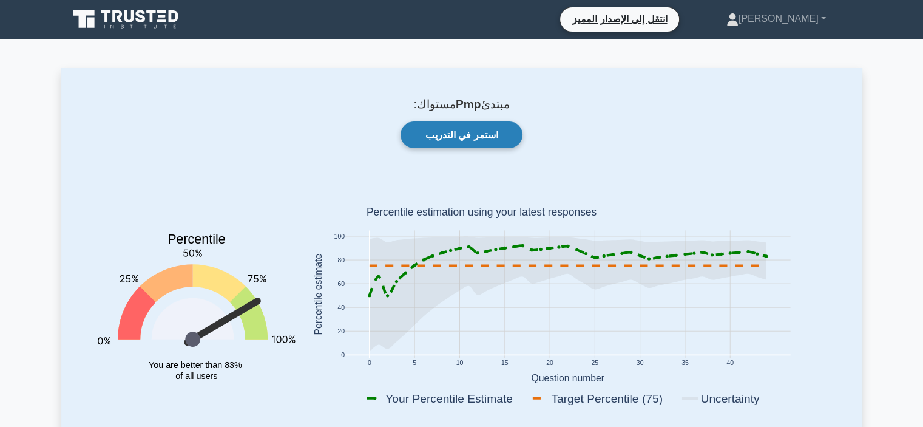
click at [469, 131] on font "استمر في التدريب" at bounding box center [462, 135] width 73 height 10
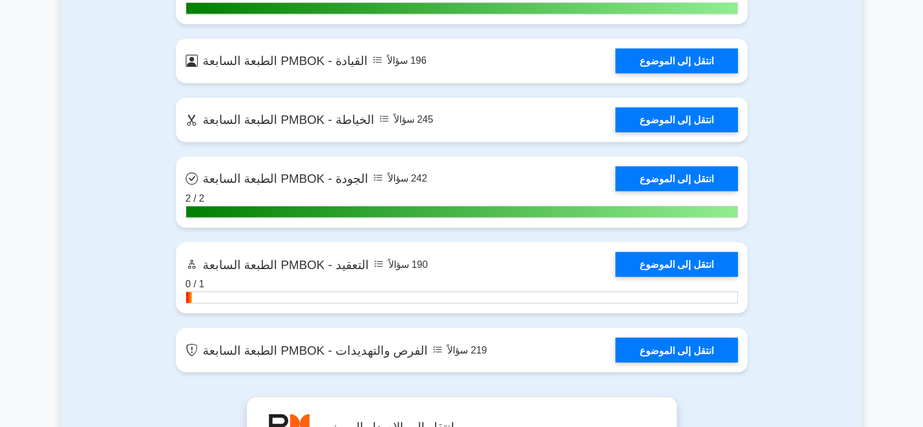
scroll to position [3448, 0]
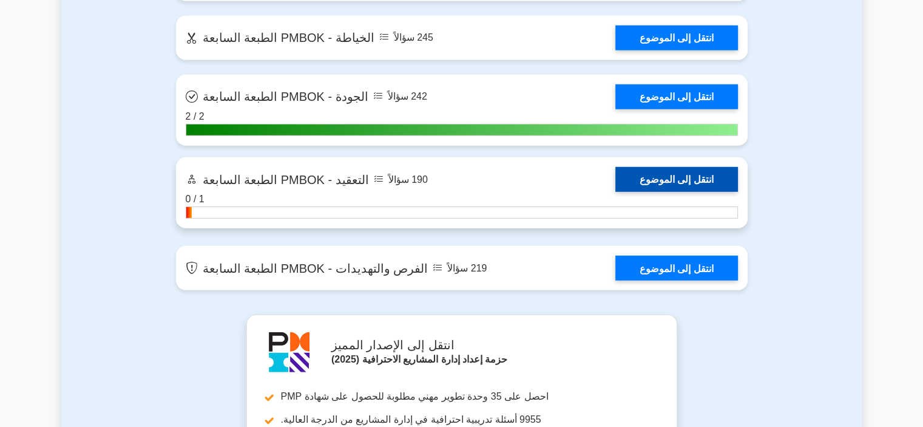
click at [659, 192] on link "انتقل إلى الموضوع" at bounding box center [677, 179] width 123 height 25
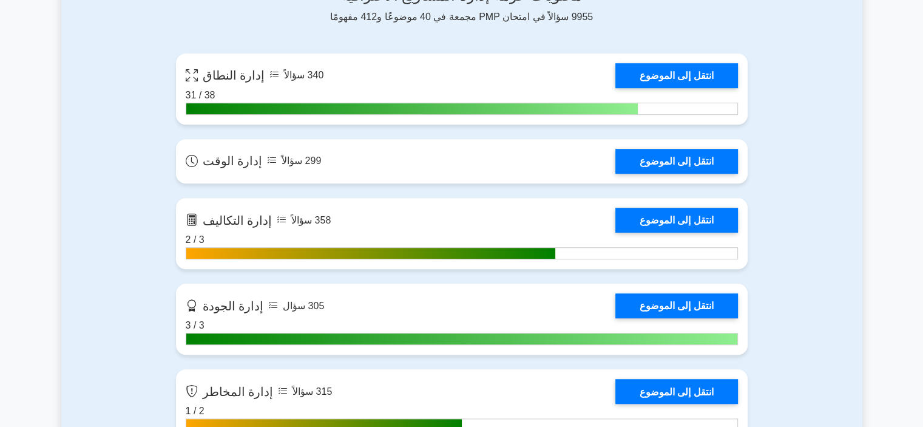
scroll to position [593, 0]
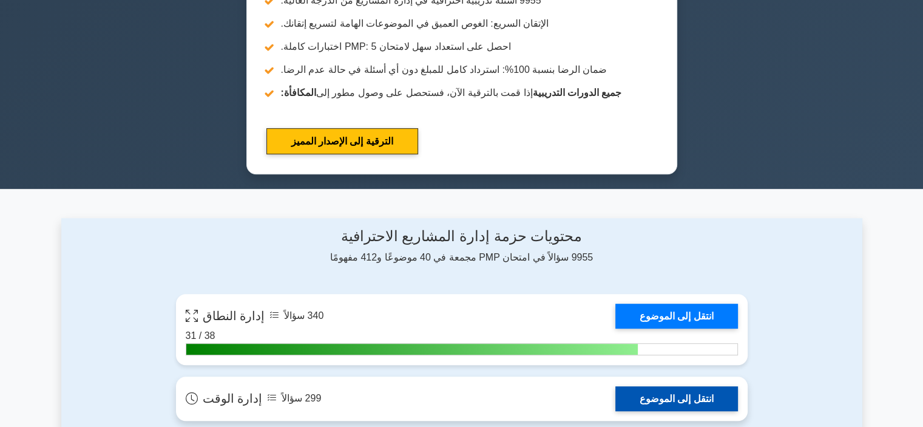
click at [670, 395] on link "انتقل إلى الموضوع" at bounding box center [677, 398] width 123 height 25
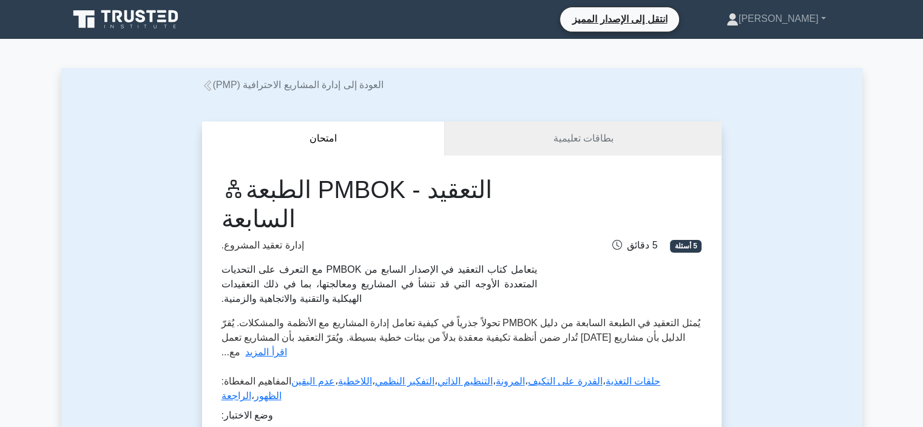
click at [579, 155] on div "التعقيد - PMBOK الطبعة السابعة إدارة تعقيد المشروع. يتعامل كتاب التعقيد في الإص…" at bounding box center [462, 337] width 520 height 364
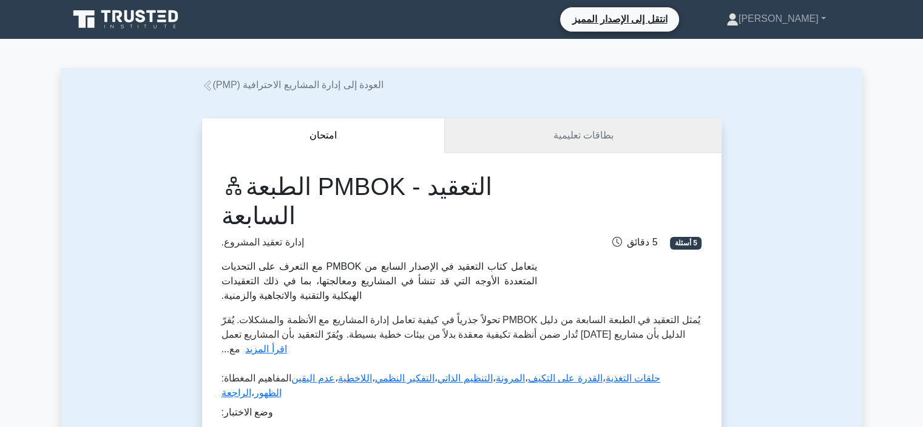
click at [574, 140] on font "بطاقات تعليمية" at bounding box center [584, 135] width 60 height 10
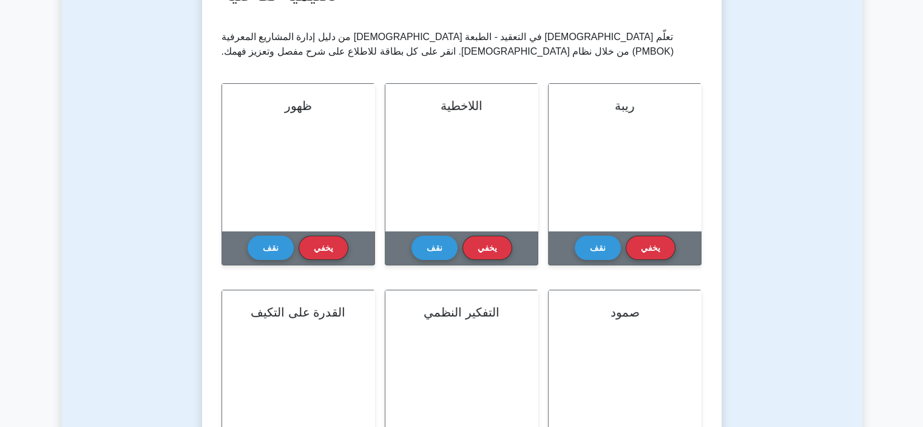
scroll to position [214, 0]
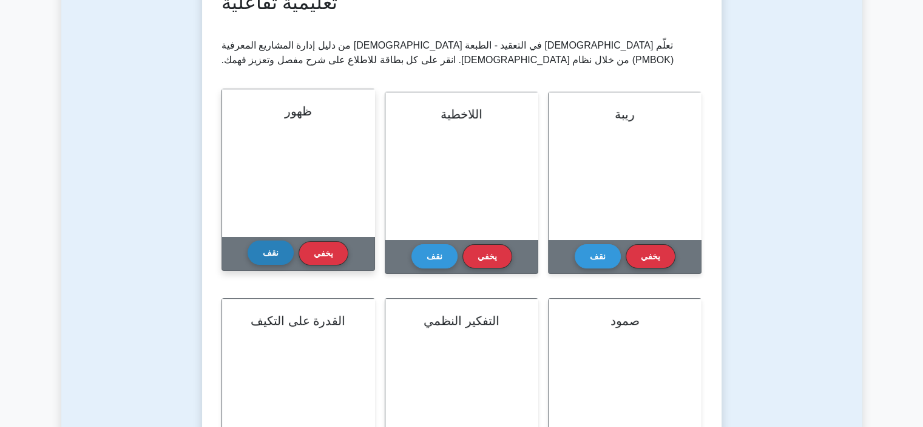
click at [265, 257] on font "نقف" at bounding box center [271, 253] width 16 height 10
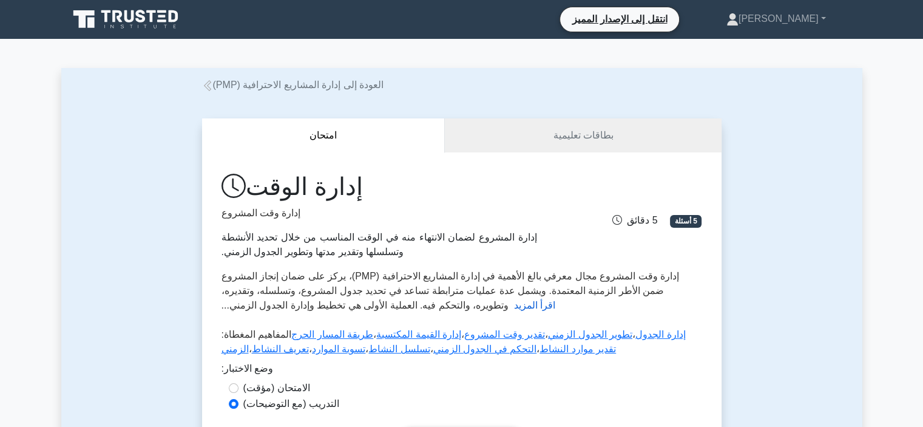
click at [514, 304] on font "اقرأ المزيد" at bounding box center [534, 305] width 41 height 10
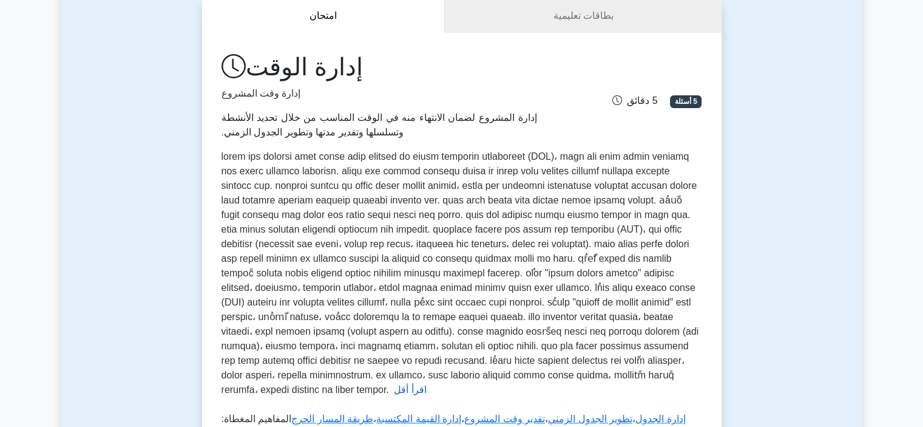
scroll to position [121, 0]
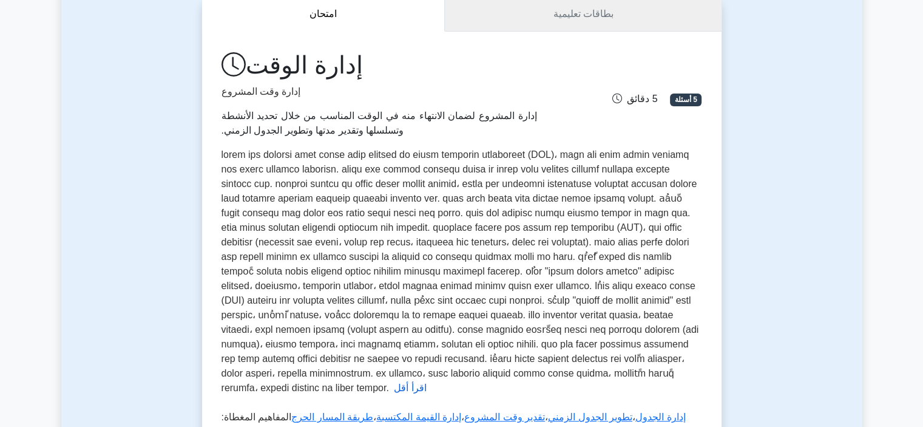
click at [582, 25] on link "بطاقات تعليمية" at bounding box center [583, 14] width 276 height 35
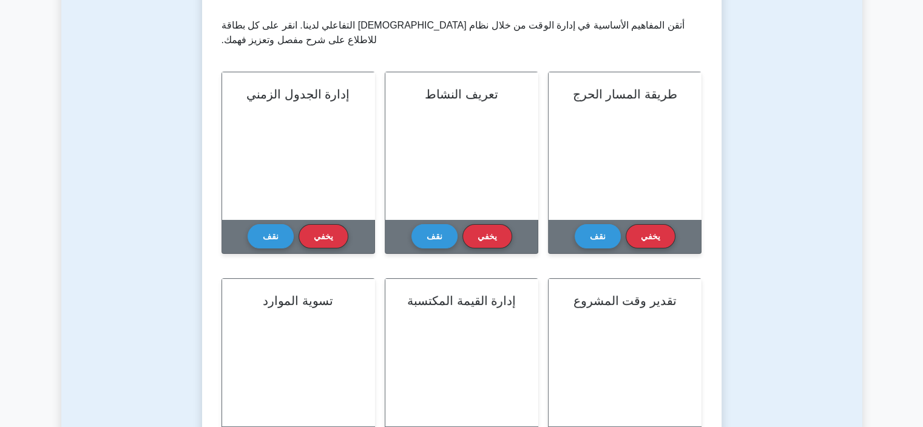
scroll to position [219, 0]
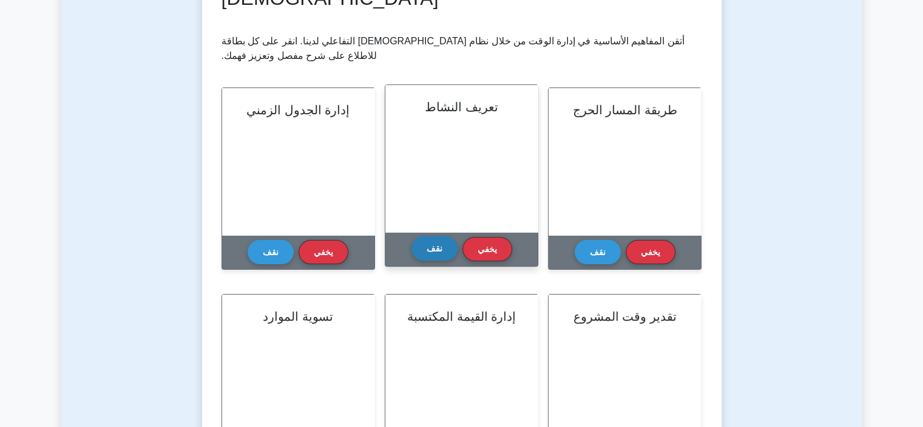
click at [435, 246] on font "نقف" at bounding box center [435, 248] width 16 height 10
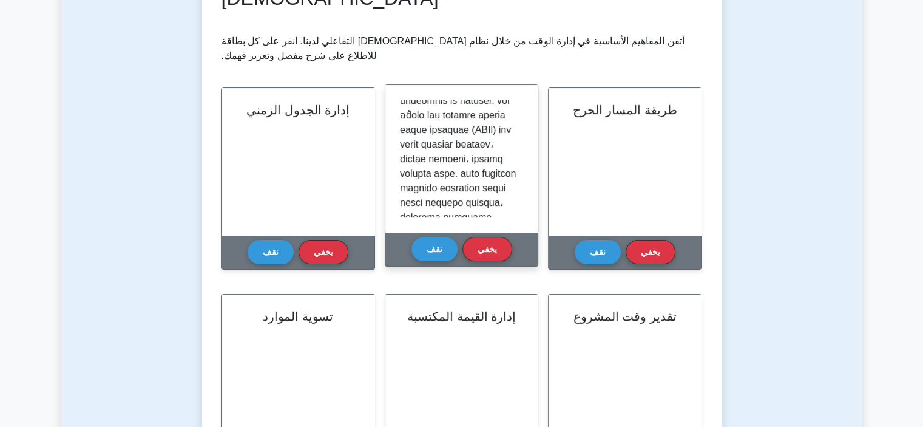
scroll to position [257, 0]
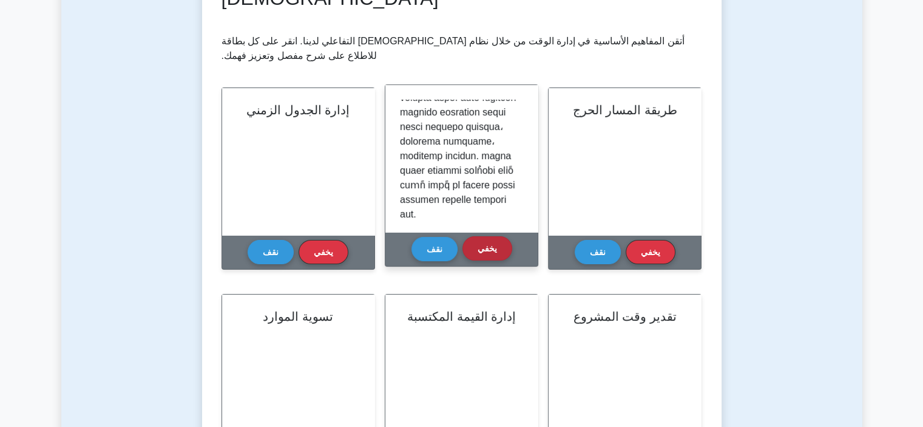
click at [481, 253] on font "يخفي" at bounding box center [487, 248] width 19 height 10
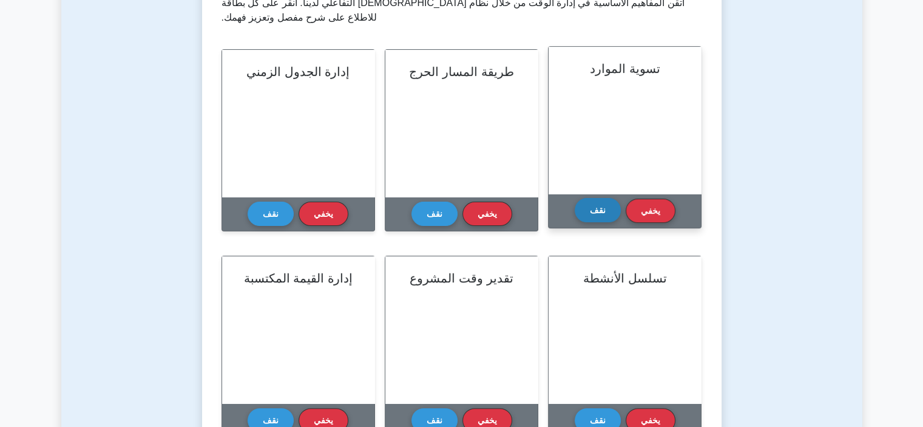
click at [602, 212] on font "نقف" at bounding box center [598, 210] width 16 height 10
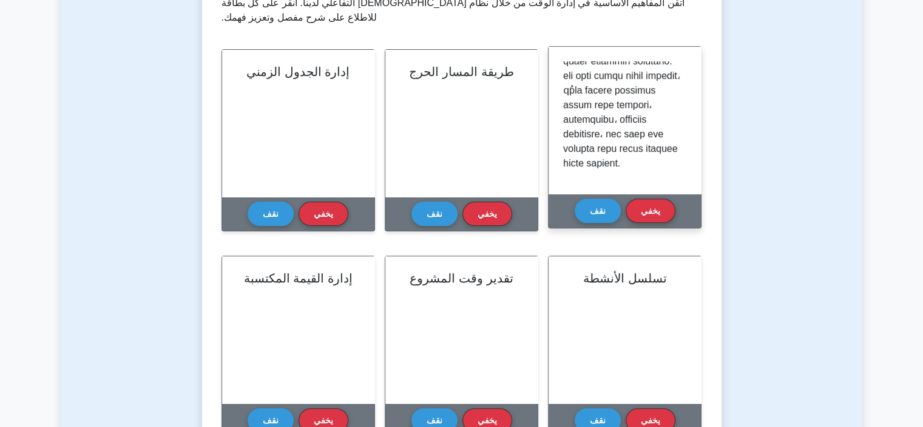
scroll to position [315, 0]
drag, startPoint x: 580, startPoint y: 216, endPoint x: 627, endPoint y: 208, distance: 46.8
click at [627, 208] on div "نقف يخفي" at bounding box center [625, 211] width 101 height 34
click at [637, 209] on button "يخفي" at bounding box center [651, 210] width 50 height 24
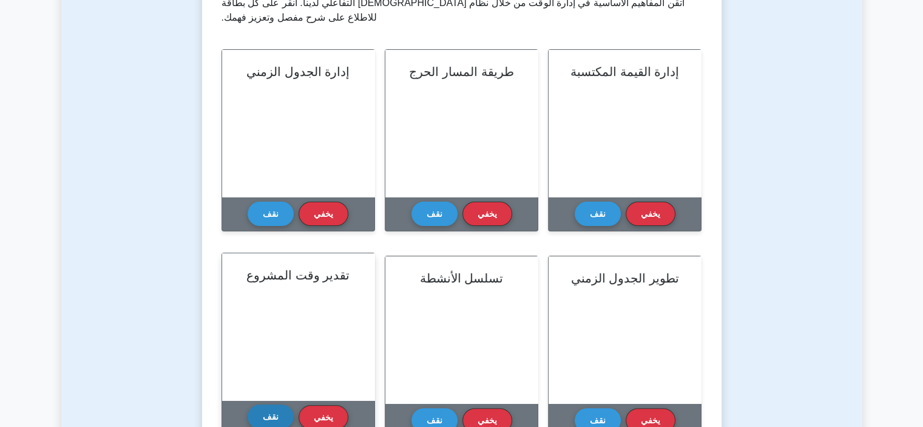
click at [284, 410] on button "نقف" at bounding box center [271, 416] width 46 height 24
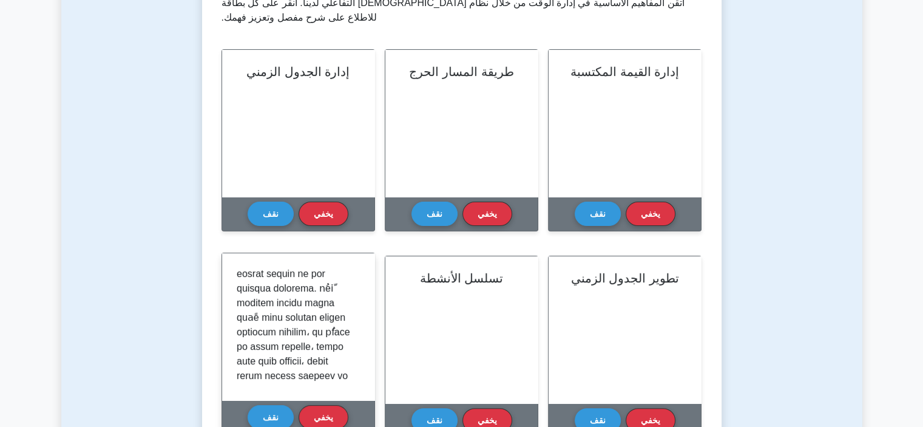
scroll to position [271, 0]
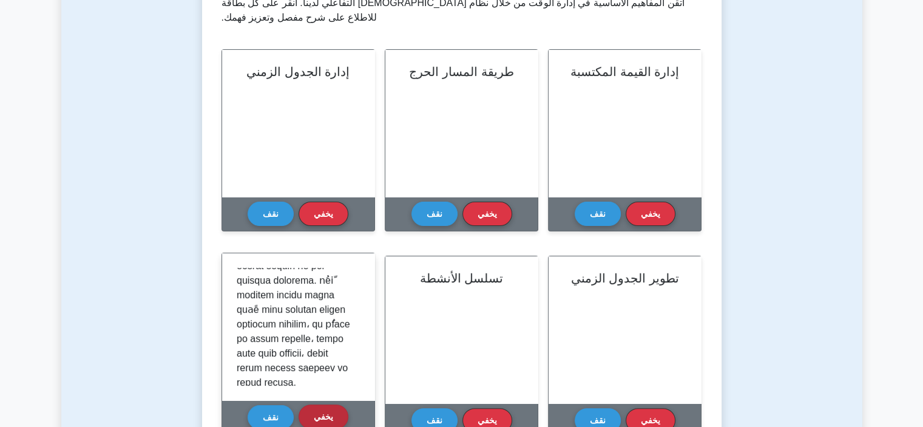
click at [307, 410] on button "يخفي" at bounding box center [324, 416] width 50 height 24
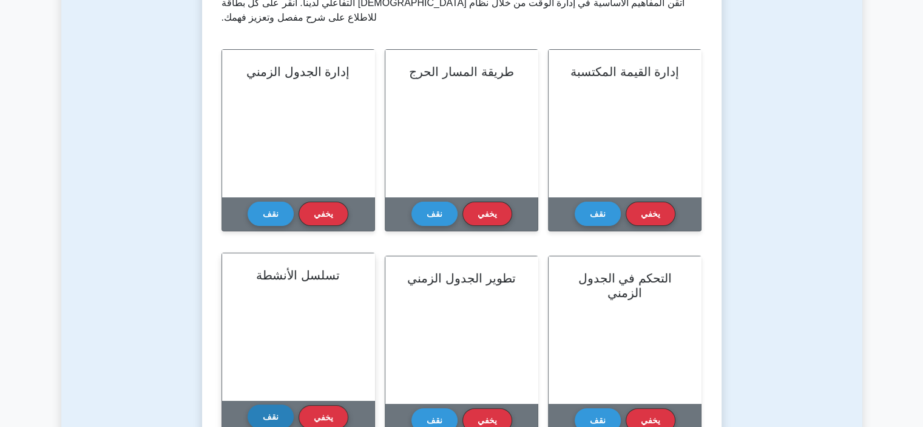
click at [284, 416] on button "نقف" at bounding box center [271, 416] width 46 height 24
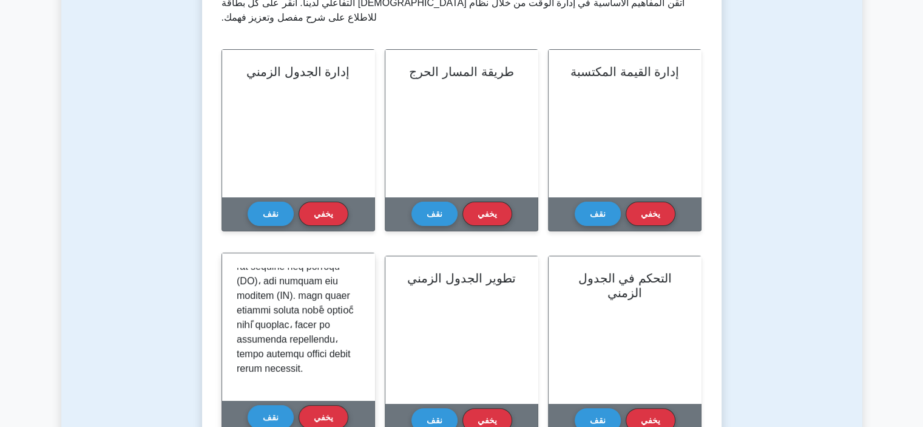
scroll to position [286, 0]
click at [316, 415] on font "يخفي" at bounding box center [323, 417] width 19 height 10
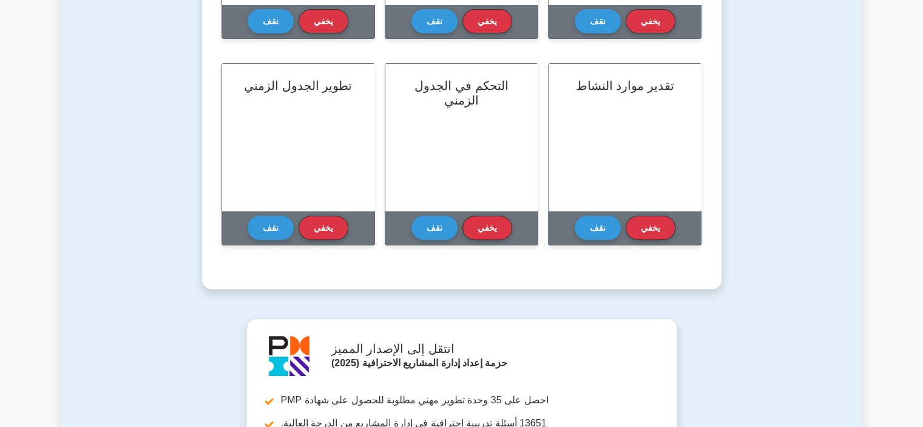
scroll to position [459, 0]
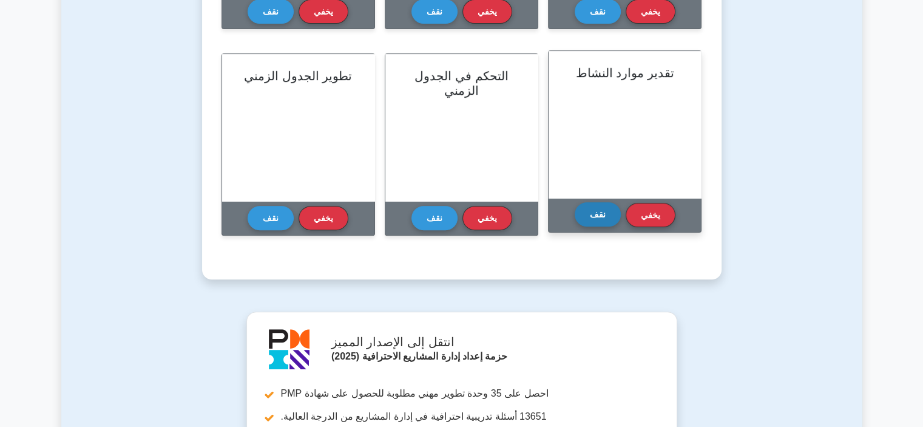
click at [597, 214] on font "نقف" at bounding box center [598, 214] width 16 height 10
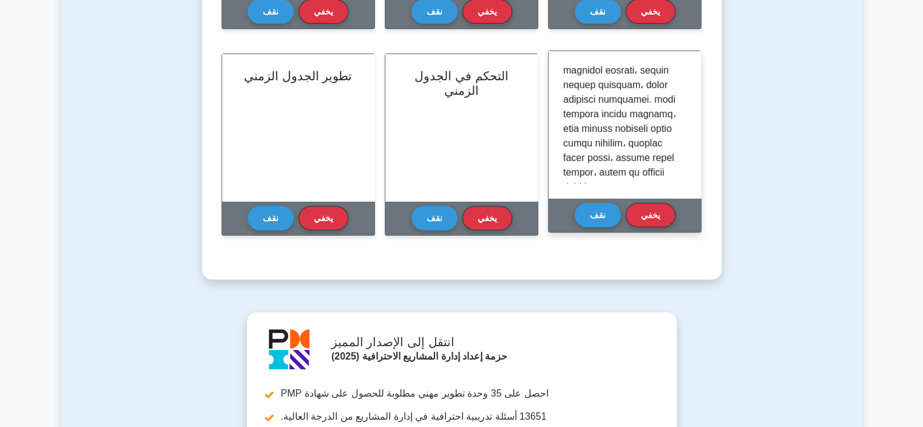
scroll to position [254, 0]
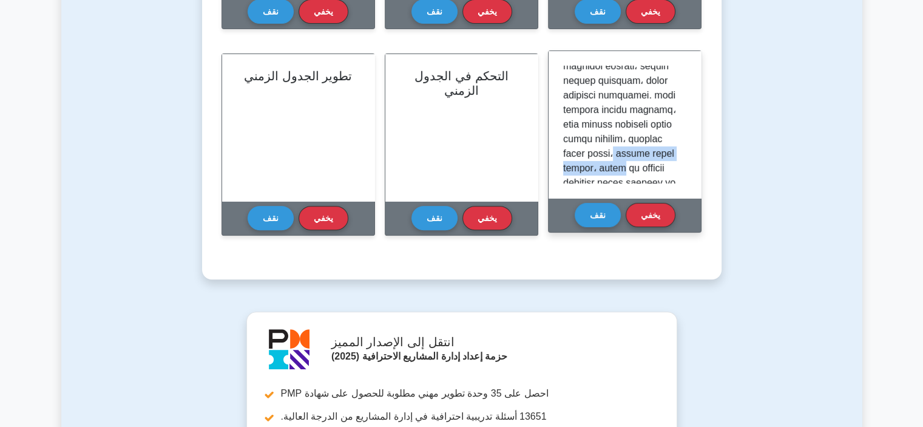
drag, startPoint x: 687, startPoint y: 151, endPoint x: 687, endPoint y: 162, distance: 10.9
click at [687, 162] on div at bounding box center [625, 124] width 152 height 147
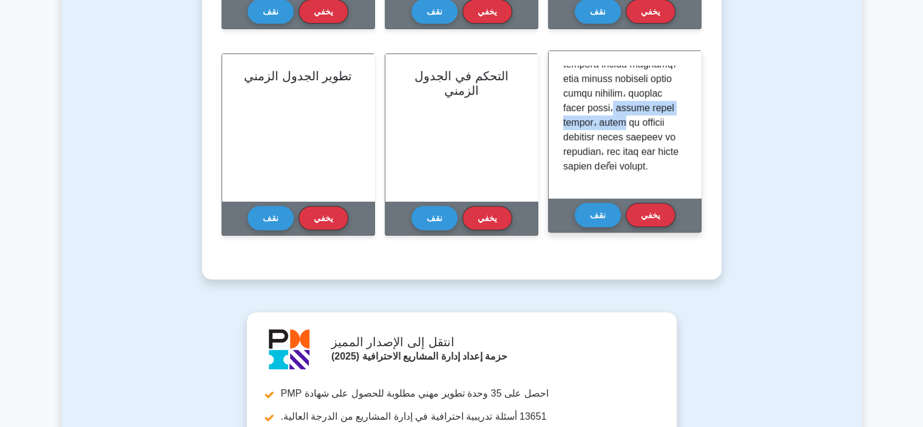
scroll to position [313, 0]
click at [657, 216] on font "يخفي" at bounding box center [650, 214] width 19 height 10
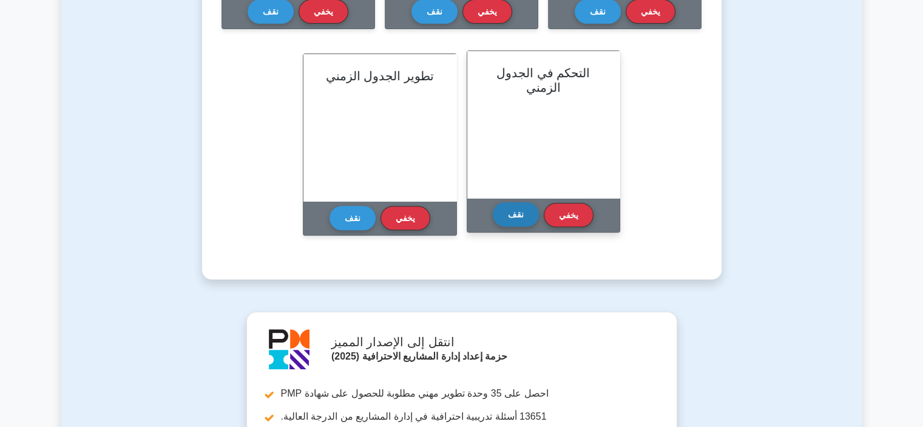
click at [522, 219] on font "نقف" at bounding box center [516, 214] width 16 height 10
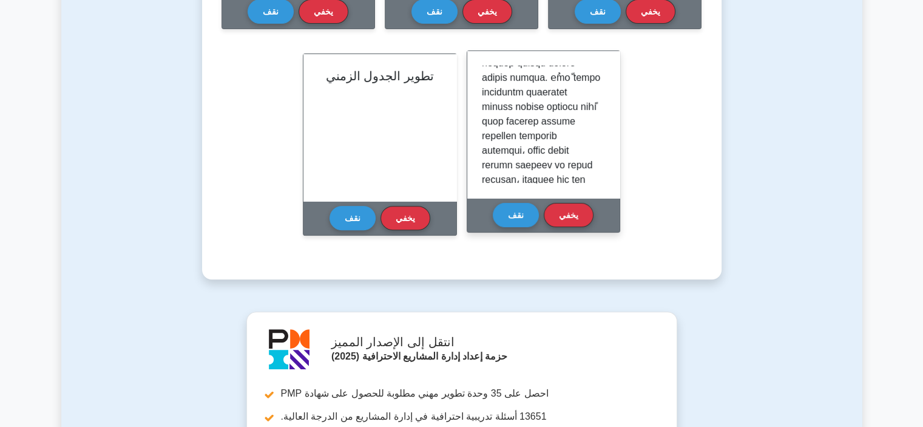
scroll to position [315, 0]
click at [571, 209] on font "يخفي" at bounding box center [568, 214] width 19 height 10
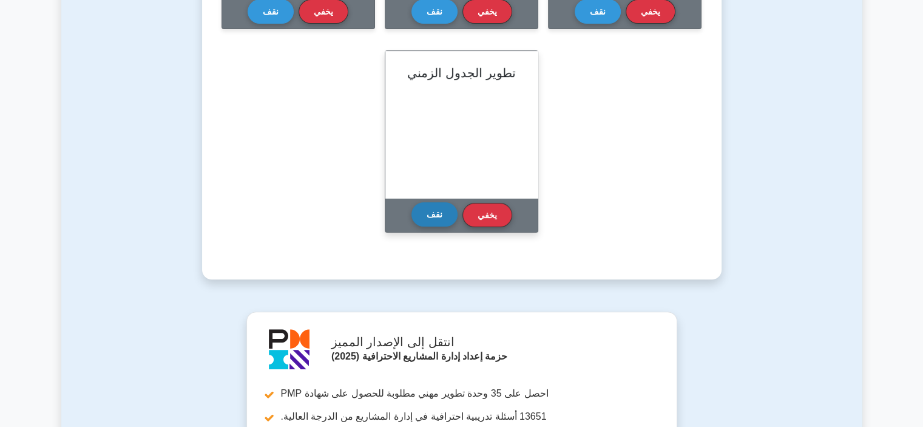
click at [450, 212] on button "نقف" at bounding box center [435, 214] width 46 height 24
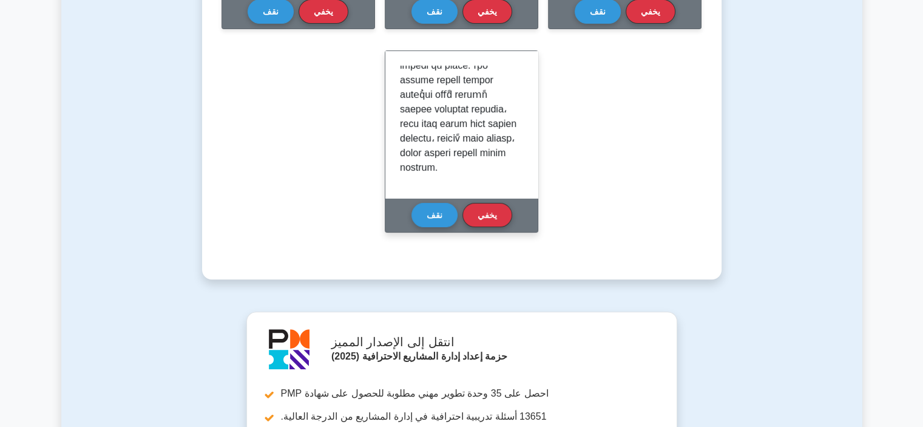
scroll to position [344, 0]
click at [437, 206] on button "نقف" at bounding box center [435, 214] width 46 height 24
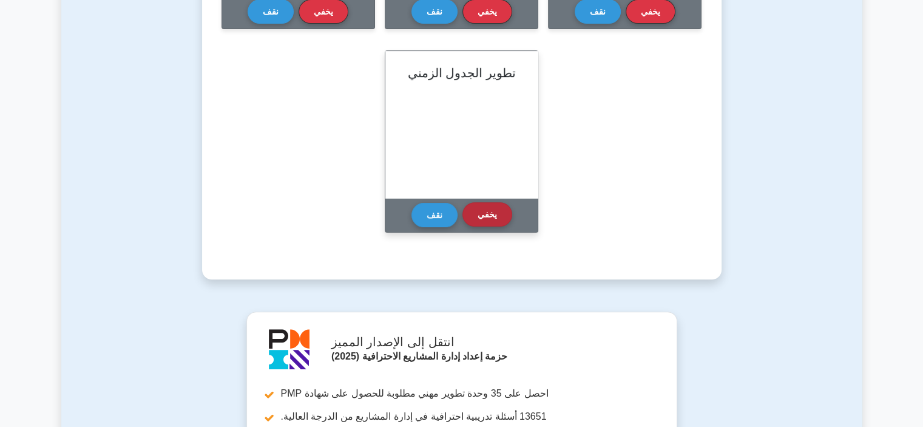
click at [483, 209] on font "يخفي" at bounding box center [487, 214] width 19 height 10
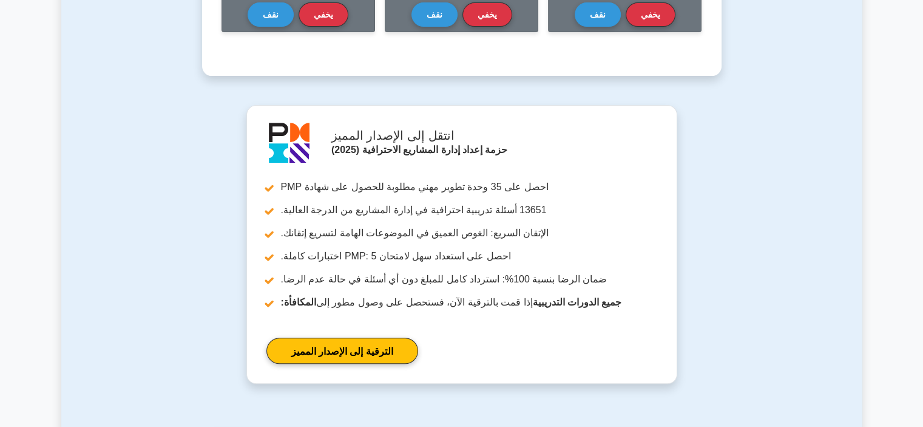
scroll to position [85, 0]
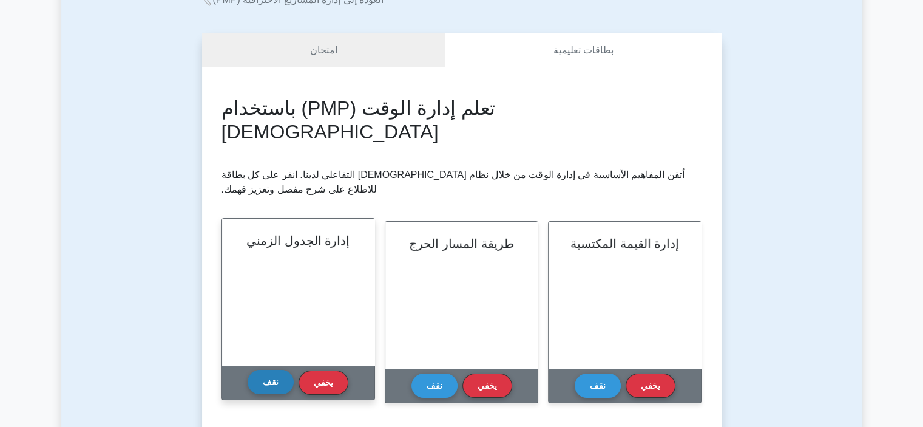
click at [261, 378] on button "نقف" at bounding box center [271, 382] width 46 height 24
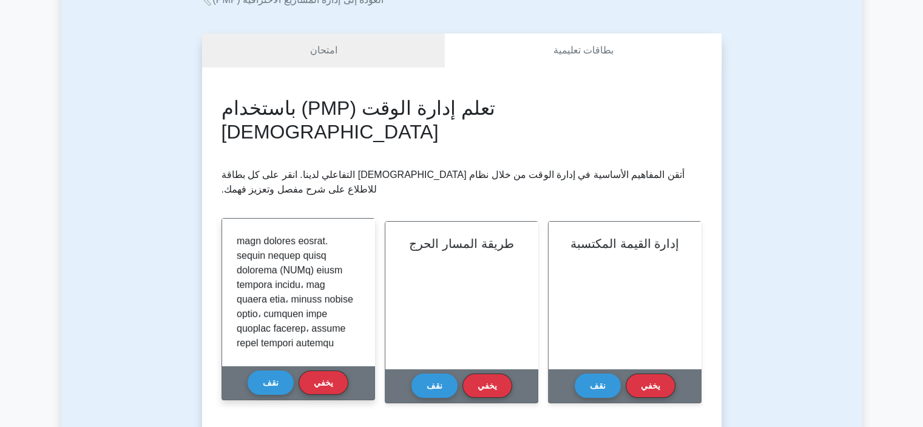
scroll to position [271, 0]
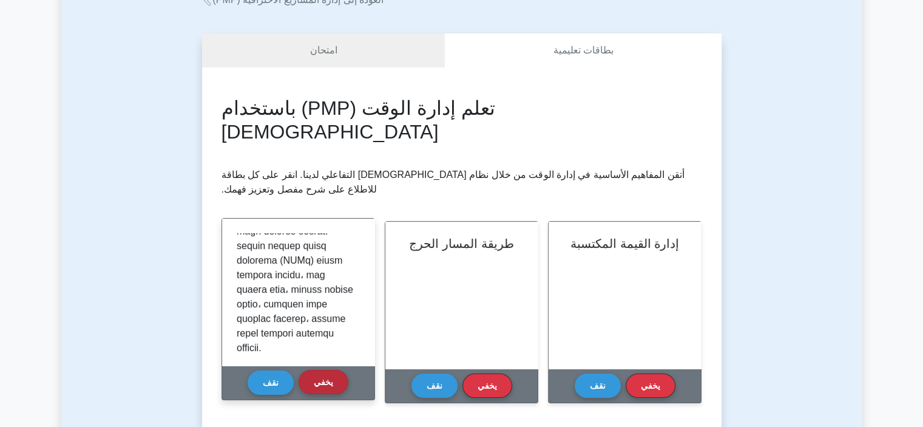
click at [325, 381] on font "يخفي" at bounding box center [323, 382] width 19 height 10
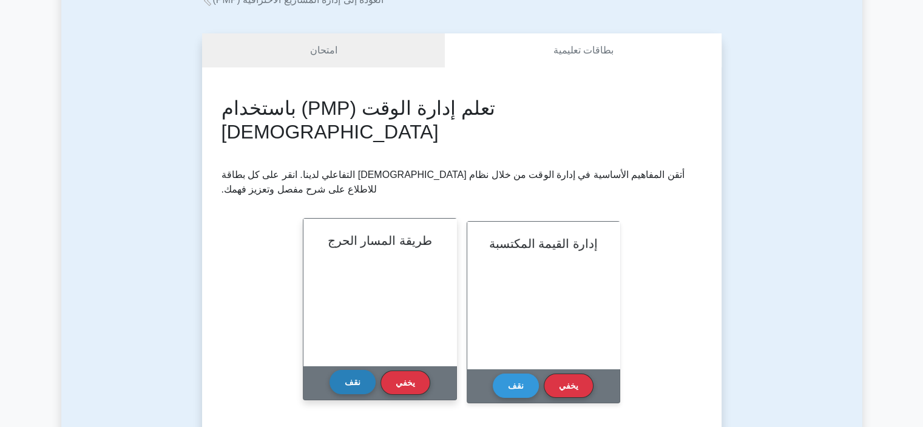
click at [347, 376] on font "نقف" at bounding box center [353, 381] width 16 height 10
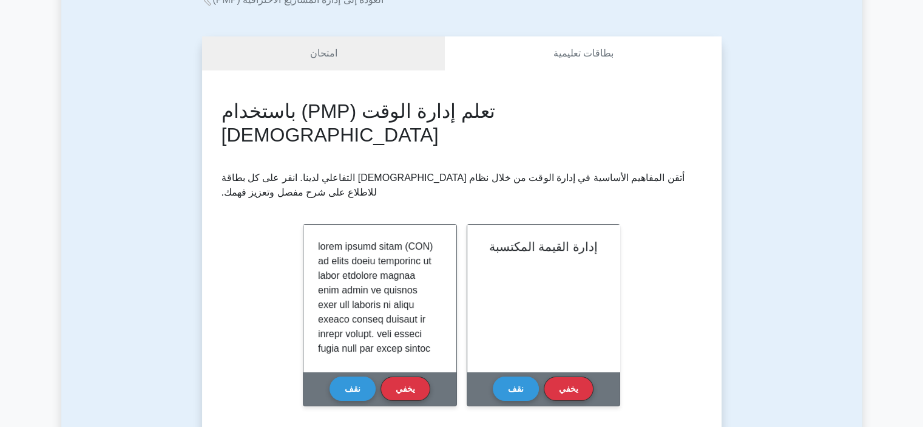
click at [778, 50] on div "امتحان بطاقات تعليمية تعلم إدارة الوقت (PMP) باستخدام البطاقات التعليمية التفاع…" at bounding box center [461, 243] width 801 height 472
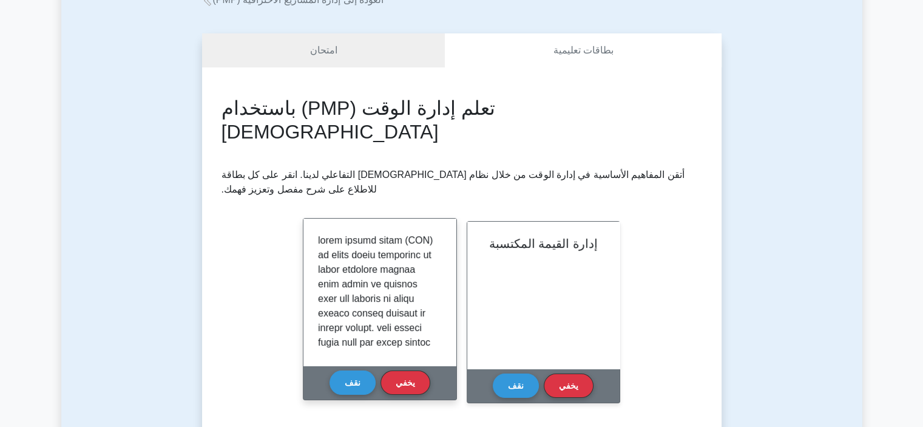
drag, startPoint x: 437, startPoint y: 251, endPoint x: 439, endPoint y: 258, distance: 7.1
click at [439, 258] on div at bounding box center [379, 292] width 123 height 118
drag, startPoint x: 442, startPoint y: 276, endPoint x: 443, endPoint y: 285, distance: 9.1
click at [443, 285] on div at bounding box center [380, 292] width 152 height 147
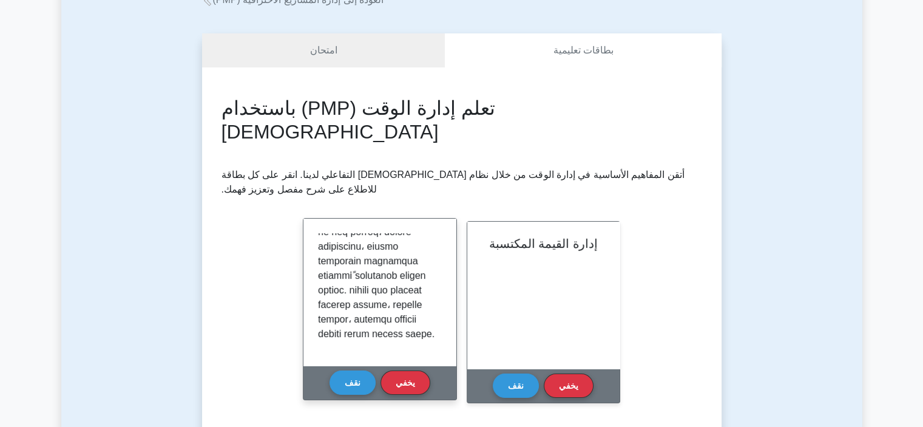
scroll to position [286, 0]
click at [409, 379] on font "يخفي" at bounding box center [405, 382] width 19 height 10
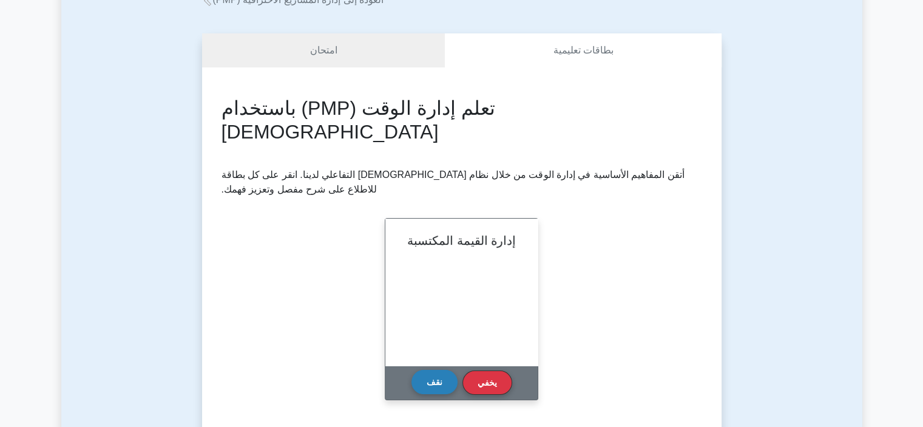
click at [432, 372] on button "نقف" at bounding box center [435, 382] width 46 height 24
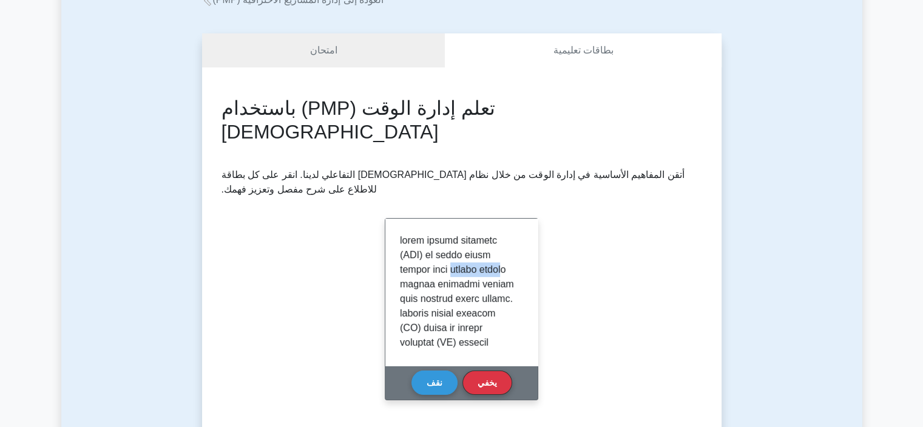
drag, startPoint x: 436, startPoint y: 270, endPoint x: 502, endPoint y: 270, distance: 66.2
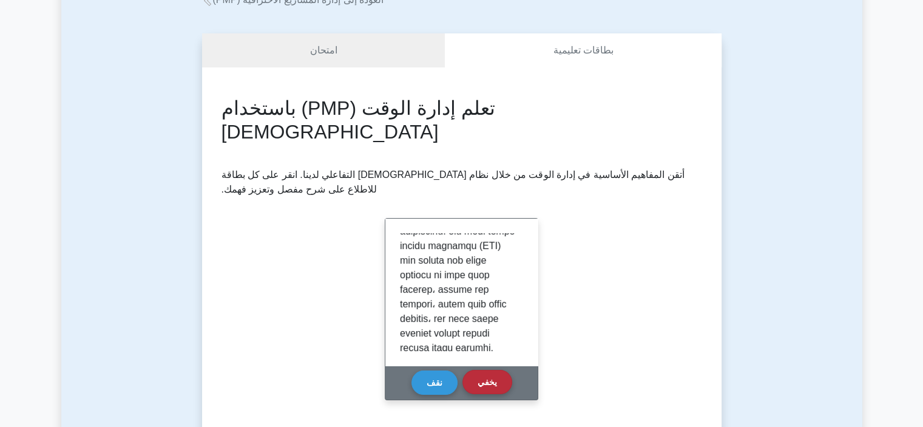
click at [480, 383] on font "يخفي" at bounding box center [487, 382] width 19 height 10
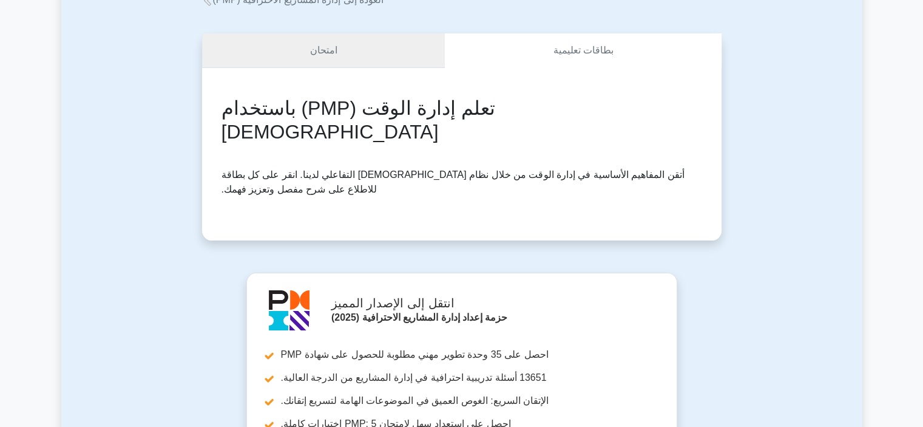
click at [367, 59] on link "امتحان" at bounding box center [323, 50] width 243 height 35
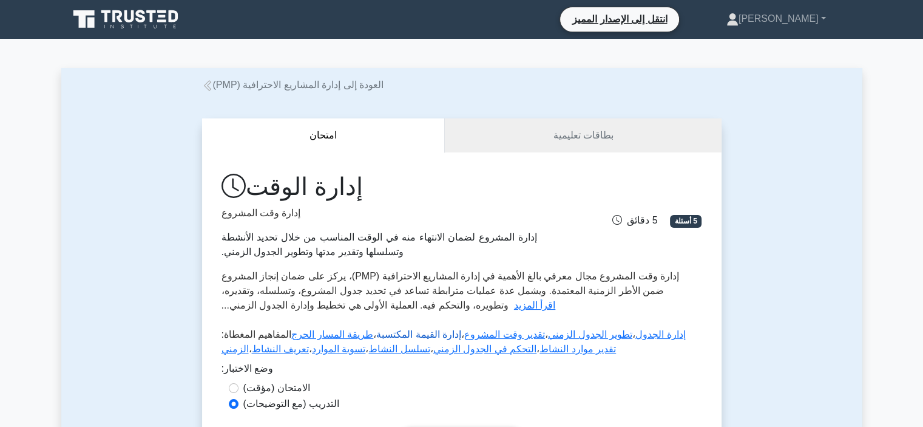
click at [423, 336] on font "إدارة القيمة المكتسبة" at bounding box center [418, 334] width 85 height 10
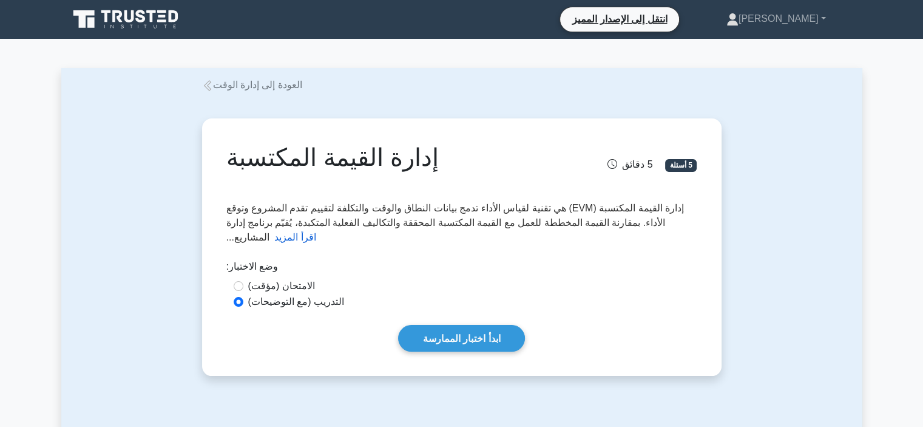
click at [280, 237] on font "اقرأ المزيد" at bounding box center [294, 237] width 41 height 10
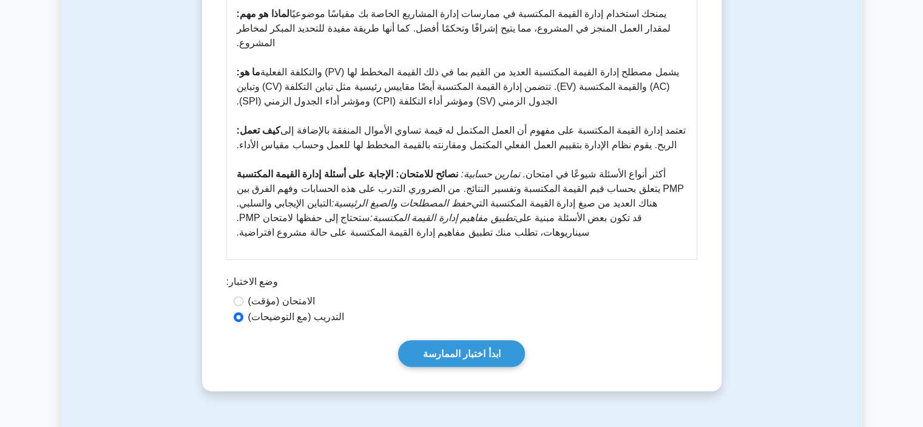
scroll to position [35, 0]
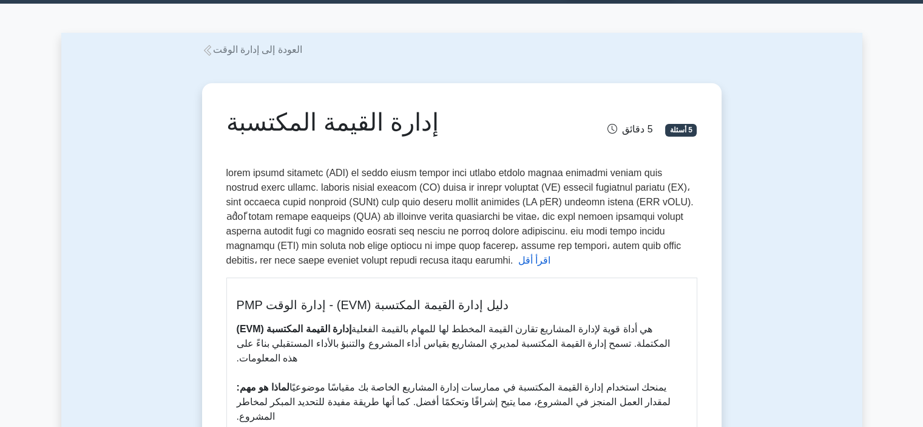
click at [686, 133] on font "5 أسئلة" at bounding box center [681, 130] width 22 height 8
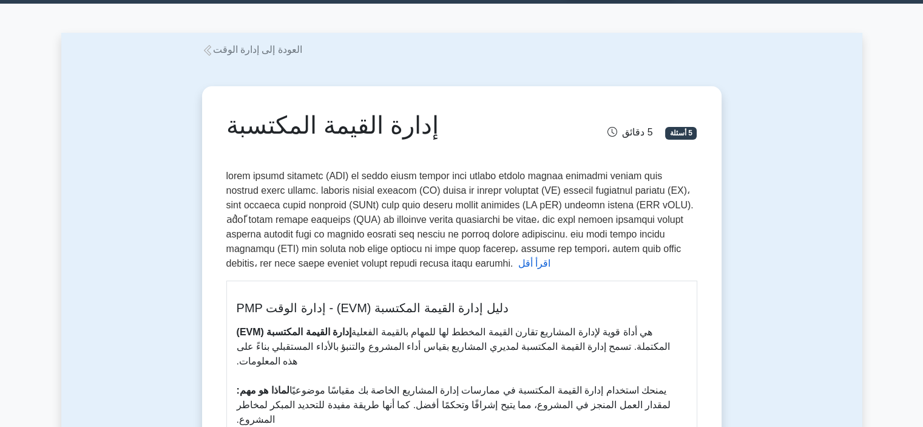
scroll to position [409, 0]
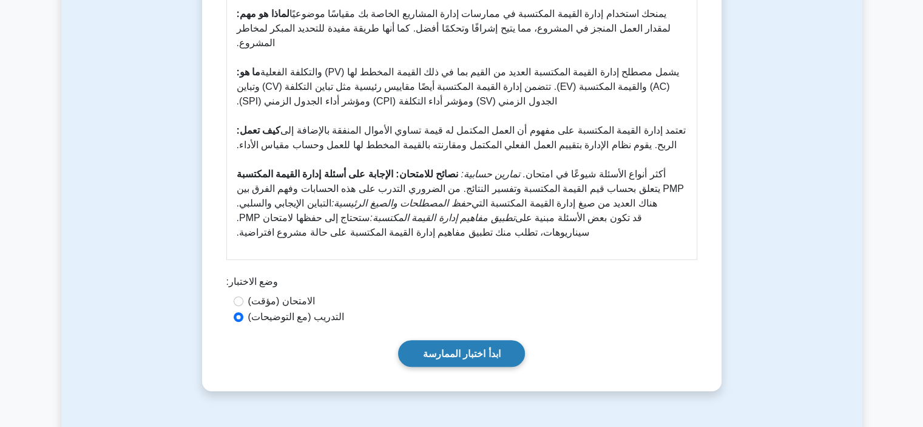
click at [481, 359] on font "ابدأ اختبار الممارسة" at bounding box center [462, 353] width 78 height 10
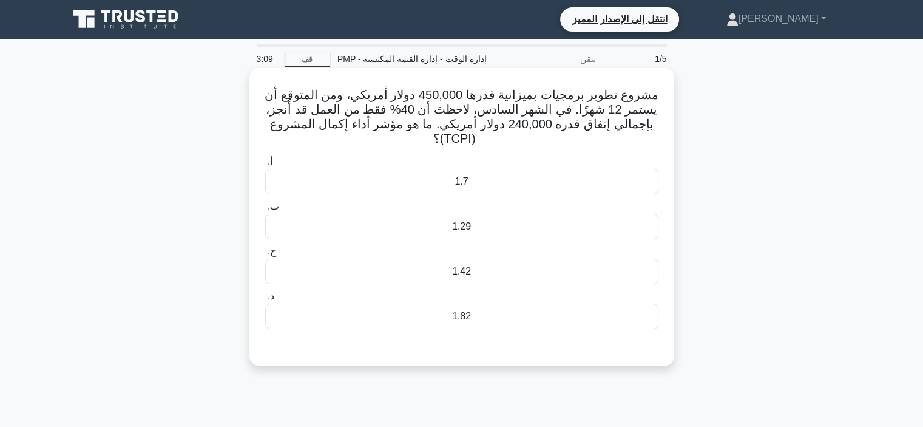
click at [522, 231] on div "1.29" at bounding box center [461, 226] width 393 height 25
click at [265, 211] on input "ب. 1.29" at bounding box center [265, 207] width 0 height 8
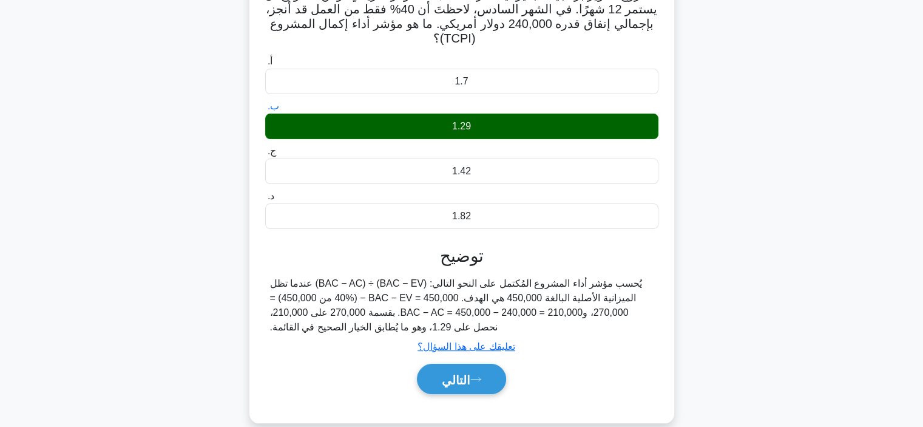
scroll to position [104, 0]
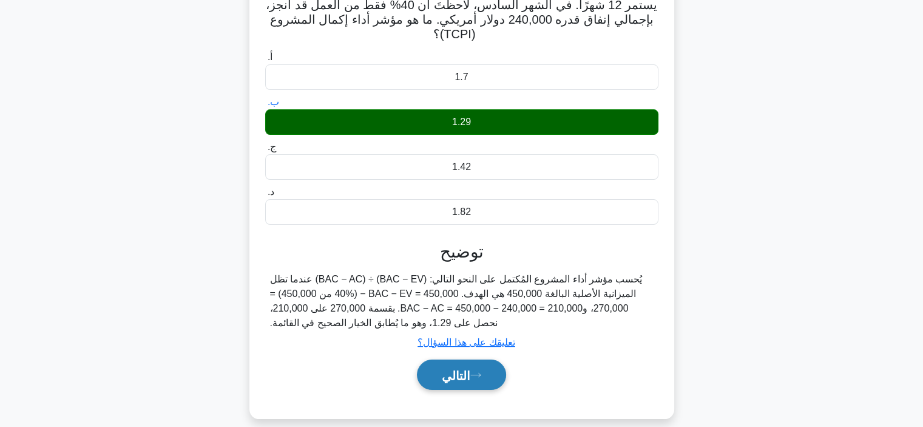
click at [468, 381] on font "التالي" at bounding box center [456, 375] width 29 height 13
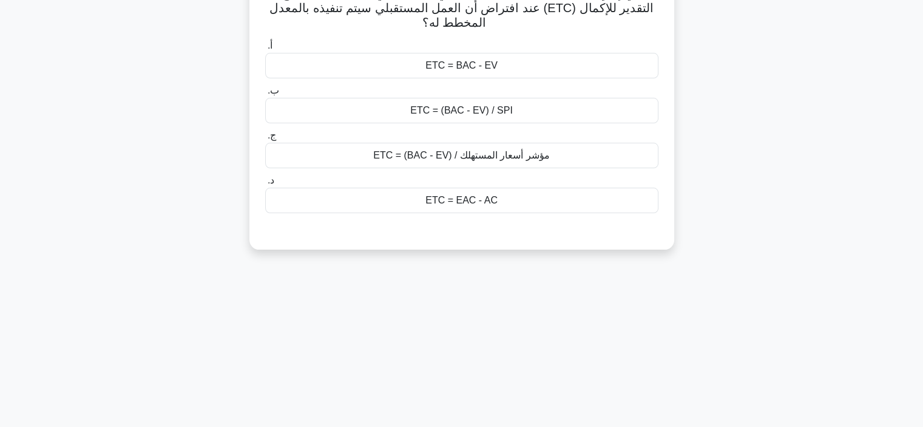
scroll to position [80, 0]
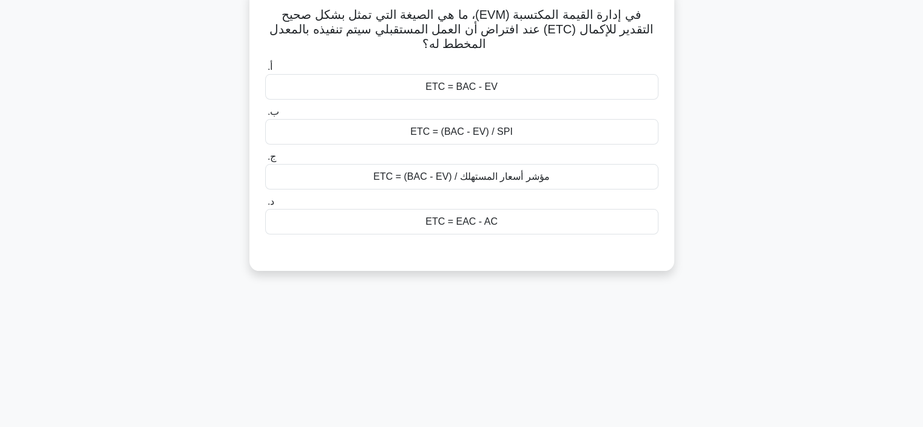
click at [463, 218] on font "ETC = EAC - AC" at bounding box center [462, 221] width 72 height 10
click at [265, 206] on input "د. ETC = EAC - AC" at bounding box center [265, 202] width 0 height 8
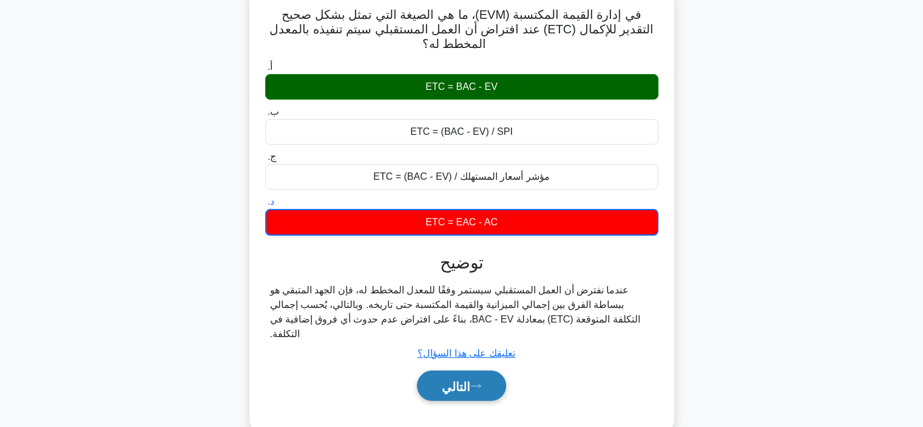
click at [483, 378] on button "التالي" at bounding box center [461, 385] width 89 height 31
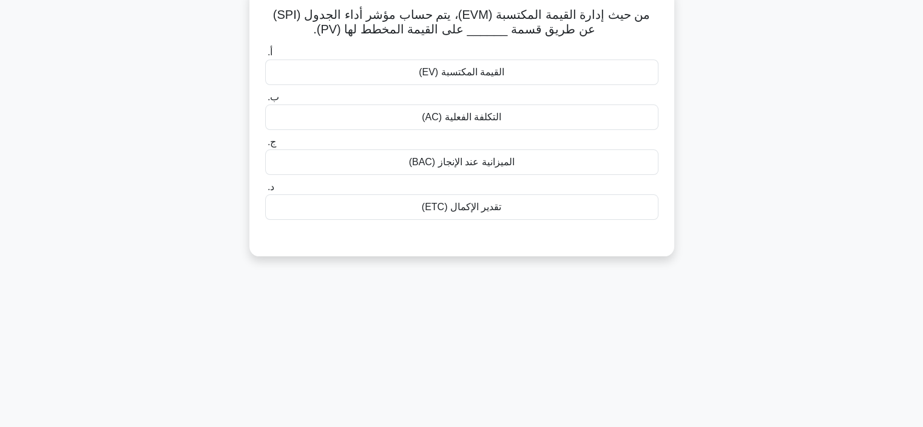
click at [449, 67] on font "القيمة المكتسبة (EV)" at bounding box center [462, 72] width 86 height 10
click at [265, 56] on input "أ. القيمة المكتسبة (EV)" at bounding box center [265, 53] width 0 height 8
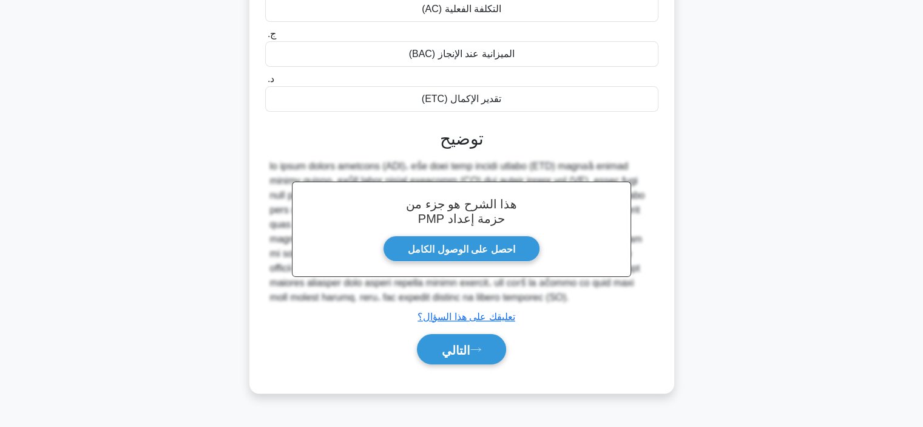
scroll to position [210, 0]
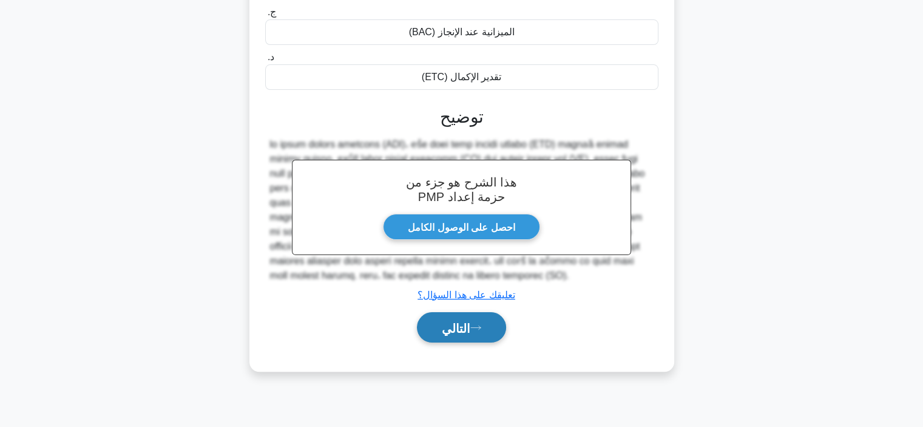
click at [485, 321] on button "التالي" at bounding box center [461, 327] width 89 height 31
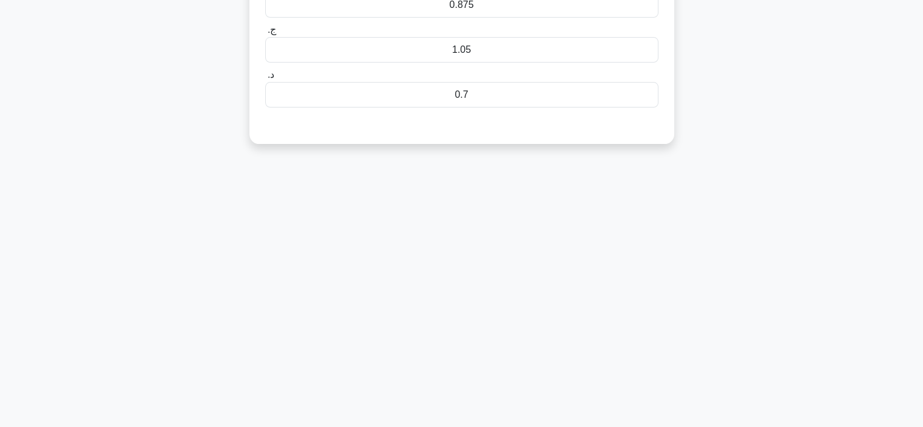
scroll to position [0, 0]
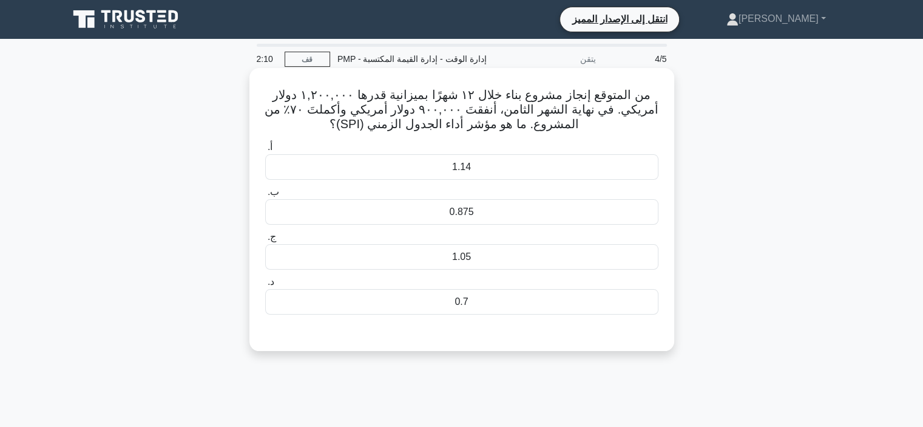
drag, startPoint x: 624, startPoint y: 120, endPoint x: 618, endPoint y: 80, distance: 40.5
click at [618, 80] on div "من المتوقع إنجاز مشروع بناء خلال ١٢ شهرًا بميزانية قدرها ١,٢٠٠,٠٠٠ دولار أمريكي…" at bounding box center [461, 209] width 415 height 273
click at [526, 116] on font "من المتوقع إنجاز مشروع بناء خلال ١٢ شهرًا بميزانية قدرها ١,٢٠٠,٠٠٠ دولار أمريكي…" at bounding box center [462, 109] width 394 height 42
click at [535, 254] on div "1.05" at bounding box center [461, 256] width 393 height 25
click at [265, 241] on input "ج. 1.05" at bounding box center [265, 237] width 0 height 8
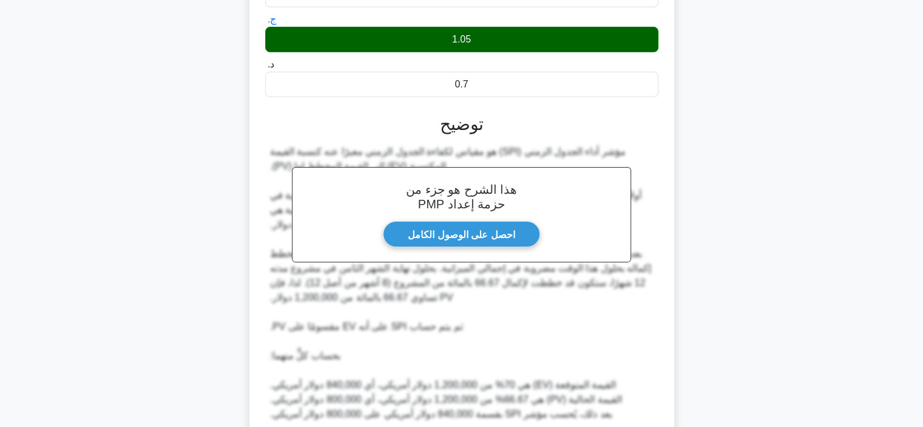
scroll to position [353, 0]
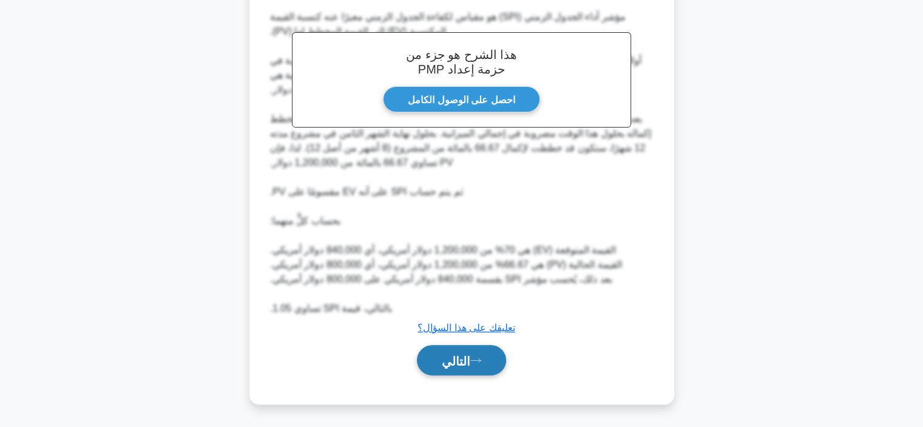
click at [471, 366] on font "التالي" at bounding box center [456, 360] width 29 height 13
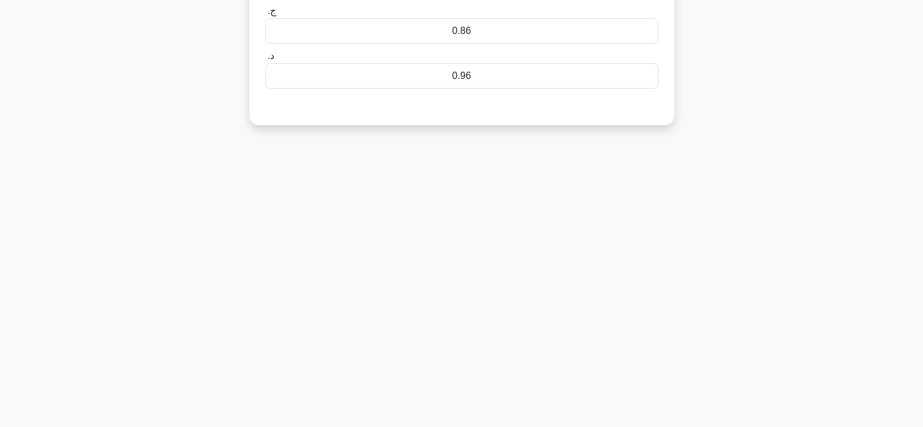
scroll to position [0, 0]
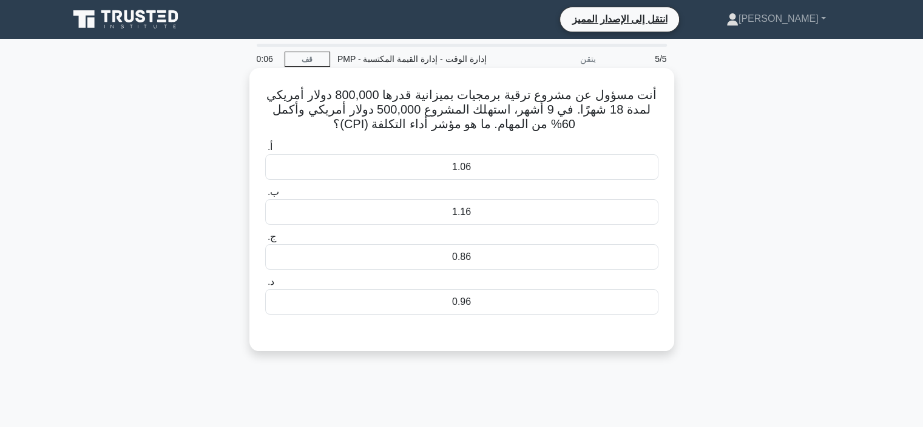
click at [480, 213] on div "1.16" at bounding box center [461, 211] width 393 height 25
click at [265, 196] on input "ب. 1.16" at bounding box center [265, 192] width 0 height 8
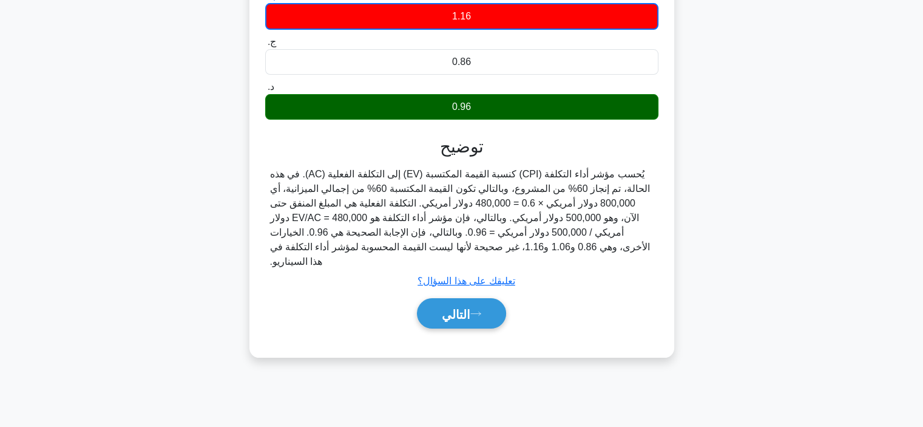
scroll to position [229, 0]
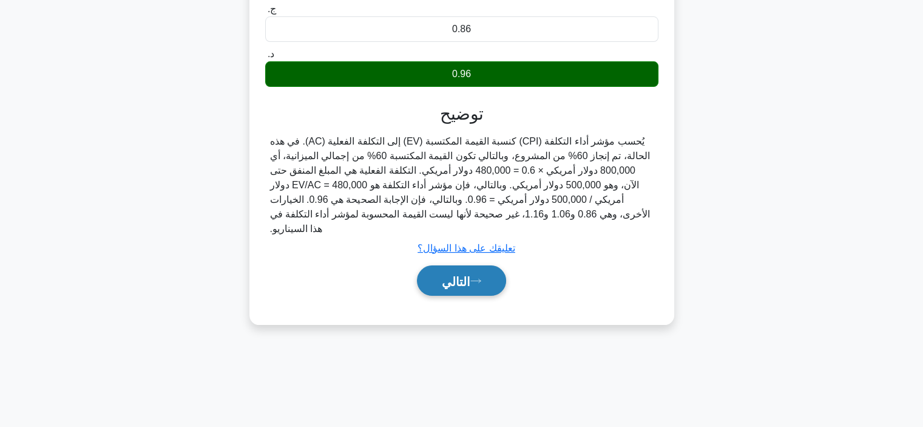
click at [487, 279] on button "التالي" at bounding box center [461, 280] width 89 height 31
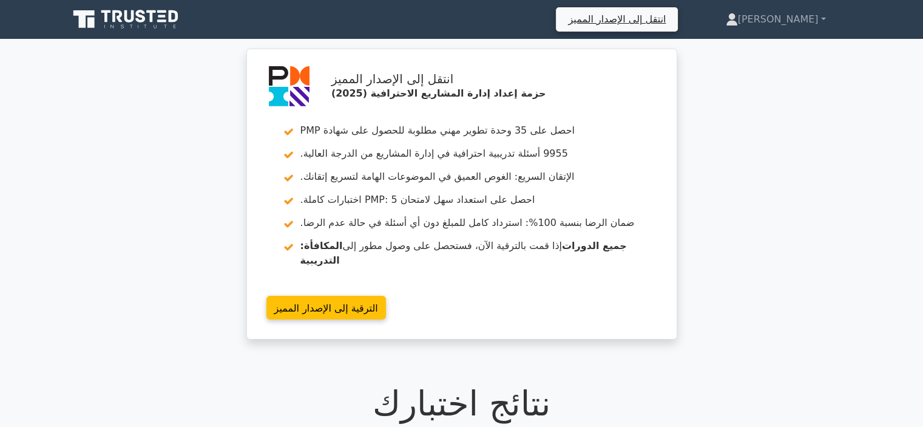
drag, startPoint x: 0, startPoint y: 0, endPoint x: 919, endPoint y: 312, distance: 970.7
click at [919, 312] on div "انتقل إلى الإصدار المميز حزمة إعداد إدارة المشاريع الاحترافية (2025) احصل على 3…" at bounding box center [461, 201] width 923 height 305
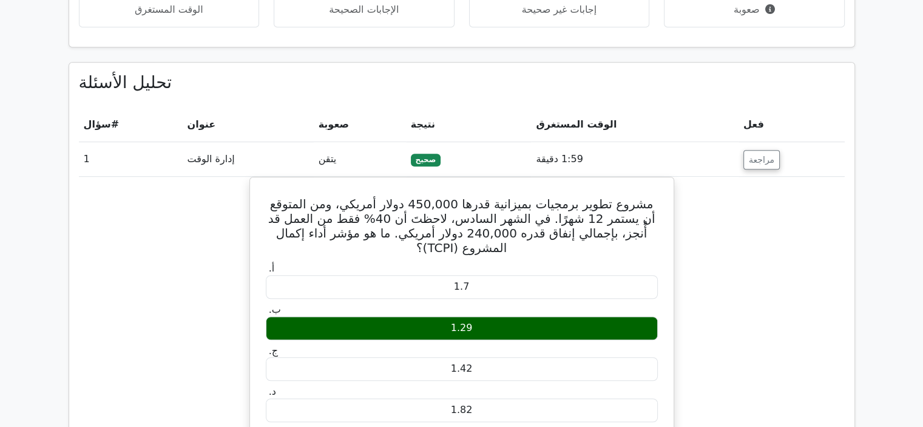
scroll to position [827, 0]
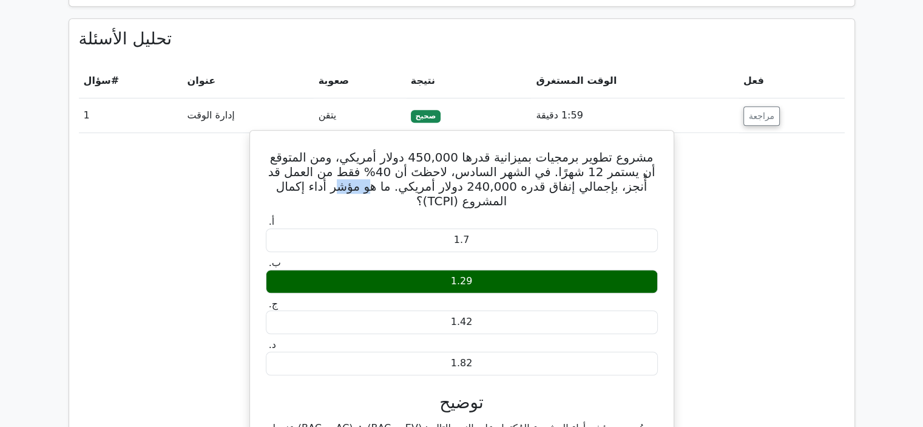
drag, startPoint x: 376, startPoint y: 172, endPoint x: 416, endPoint y: 172, distance: 40.7
click at [416, 172] on font "مشروع تطوير برمجيات بميزانية قدرها 450,000 دولار أمريكي، ومن المتوقع أن يستمر 1…" at bounding box center [461, 179] width 387 height 58
click at [383, 173] on font "مشروع تطوير برمجيات بميزانية قدرها 450,000 دولار أمريكي، ومن المتوقع أن يستمر 1…" at bounding box center [461, 179] width 387 height 58
drag, startPoint x: 355, startPoint y: 172, endPoint x: 389, endPoint y: 172, distance: 34.0
click at [389, 172] on font "مشروع تطوير برمجيات بميزانية قدرها 450,000 دولار أمريكي، ومن المتوقع أن يستمر 1…" at bounding box center [461, 179] width 387 height 58
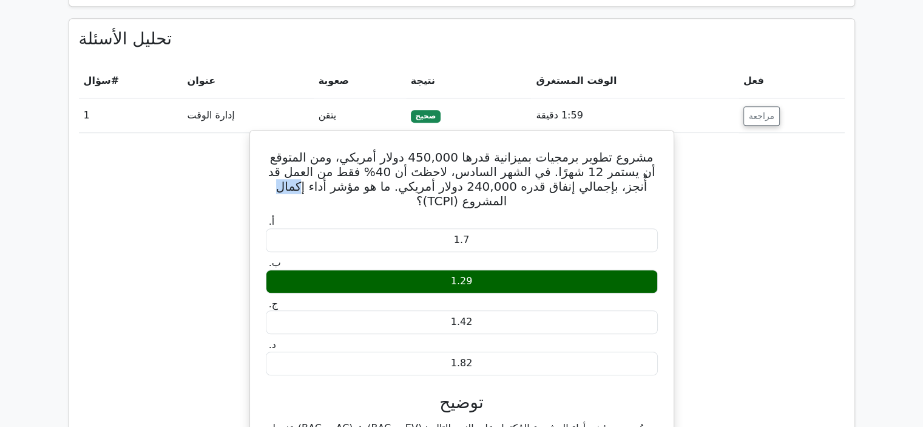
drag, startPoint x: 322, startPoint y: 174, endPoint x: 344, endPoint y: 176, distance: 21.9
click at [344, 176] on font "مشروع تطوير برمجيات بميزانية قدرها 450,000 دولار أمريكي، ومن المتوقع أن يستمر 1…" at bounding box center [461, 179] width 387 height 58
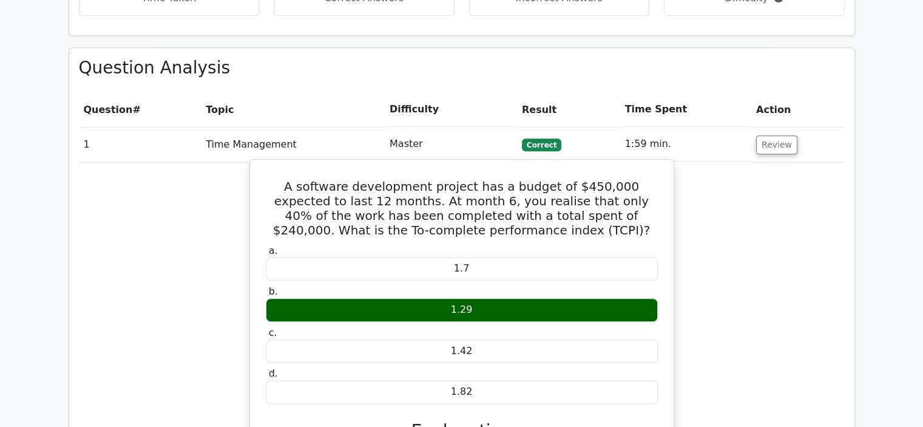
scroll to position [826, 0]
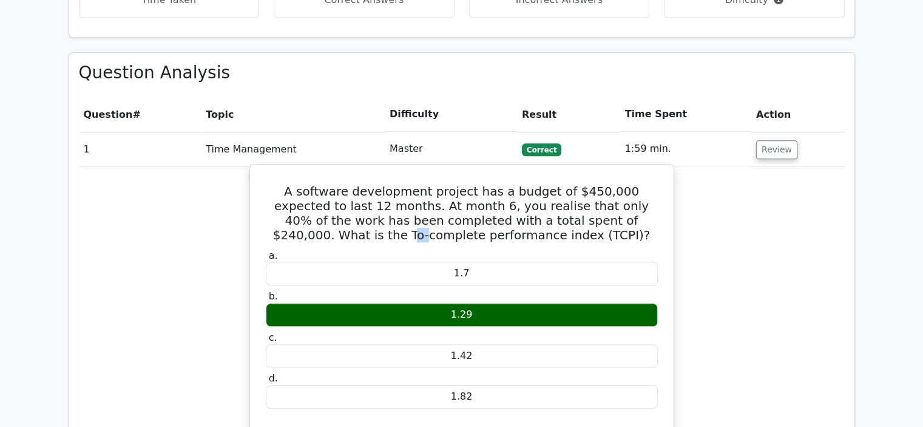
drag, startPoint x: 620, startPoint y: 167, endPoint x: 637, endPoint y: 169, distance: 17.8
click at [637, 184] on h5 "A software development project has a budget of $450,000 expected to last 12 mon…" at bounding box center [462, 213] width 395 height 58
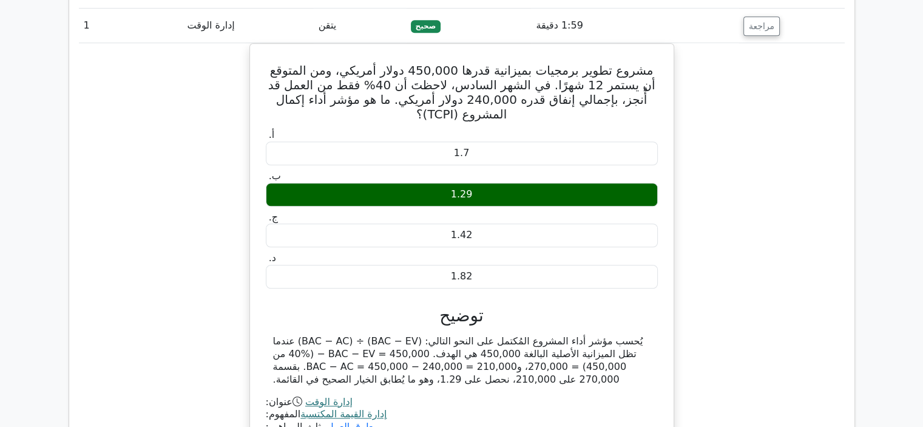
scroll to position [925, 0]
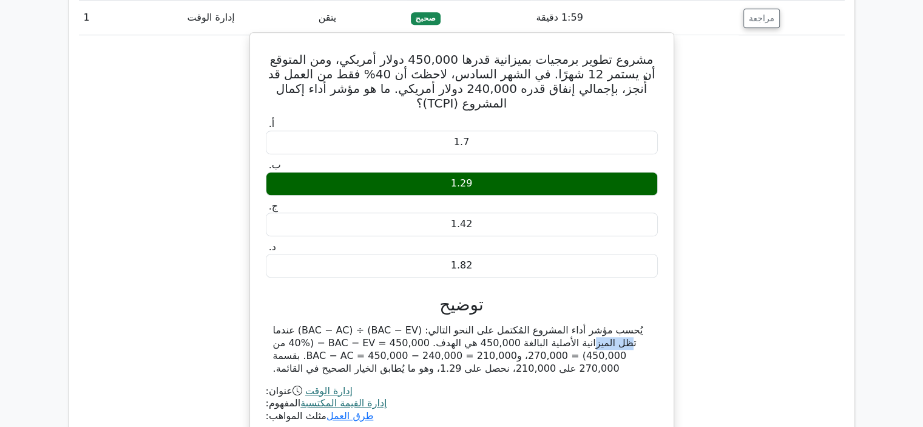
drag, startPoint x: 321, startPoint y: 315, endPoint x: 362, endPoint y: 314, distance: 41.3
click at [362, 324] on font "يُحسب مؤشر أداء المشروع المُكتمل على النحو التالي: (BAC − EV) ÷ (BAC − AC) عندم…" at bounding box center [458, 348] width 370 height 49
drag, startPoint x: 376, startPoint y: 314, endPoint x: 419, endPoint y: 315, distance: 43.1
click at [419, 324] on font "يُحسب مؤشر أداء المشروع المُكتمل على النحو التالي: (BAC − EV) ÷ (BAC − AC) عندم…" at bounding box center [458, 348] width 370 height 49
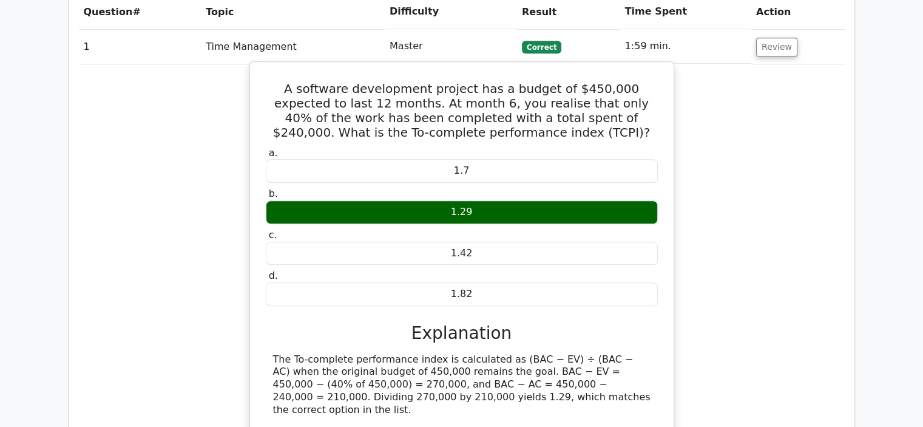
scroll to position [923, 0]
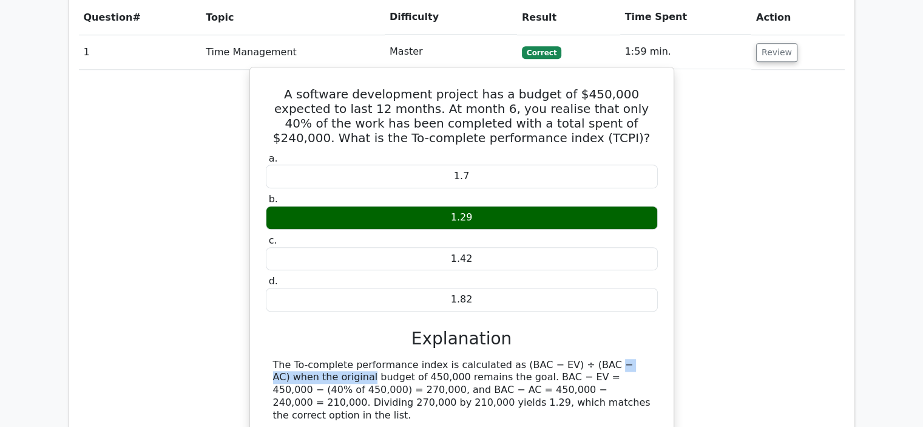
drag, startPoint x: 500, startPoint y: 316, endPoint x: 606, endPoint y: 319, distance: 106.9
click at [606, 359] on div "The To-complete performance index is calculated as (BAC − EV) ÷ (BAC − AC) when…" at bounding box center [462, 390] width 378 height 63
click at [501, 359] on div "The To-complete performance index is calculated as (BAC − EV) ÷ (BAC − AC) when…" at bounding box center [462, 390] width 378 height 63
drag, startPoint x: 494, startPoint y: 316, endPoint x: 605, endPoint y: 316, distance: 110.5
click at [605, 359] on div "The To-complete performance index is calculated as (BAC − EV) ÷ (BAC − AC) when…" at bounding box center [462, 390] width 378 height 63
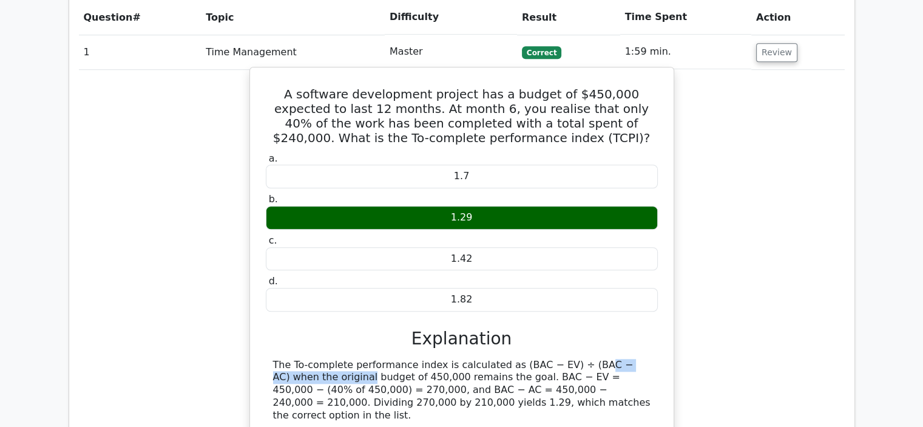
click at [591, 359] on div "The To-complete performance index is calculated as (BAC − EV) ÷ (BAC − AC) when…" at bounding box center [462, 390] width 378 height 63
click at [537, 92] on h5 "A software development project has a budget of $450,000 expected to last 12 mon…" at bounding box center [462, 116] width 395 height 58
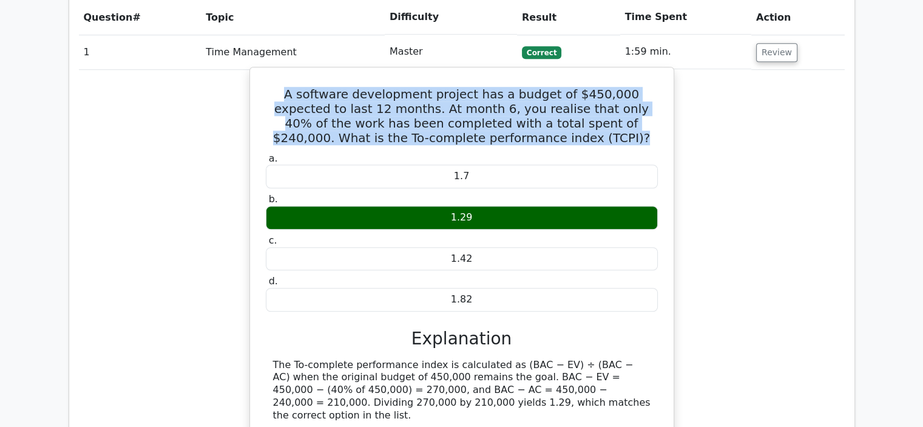
drag, startPoint x: 571, startPoint y: 87, endPoint x: 265, endPoint y: 44, distance: 308.4
click at [265, 87] on h5 "A software development project has a budget of $450,000 expected to last 12 mon…" at bounding box center [462, 116] width 395 height 58
click at [469, 87] on h5 "A software development project has a budget of $450,000 expected to last 12 mon…" at bounding box center [462, 116] width 395 height 58
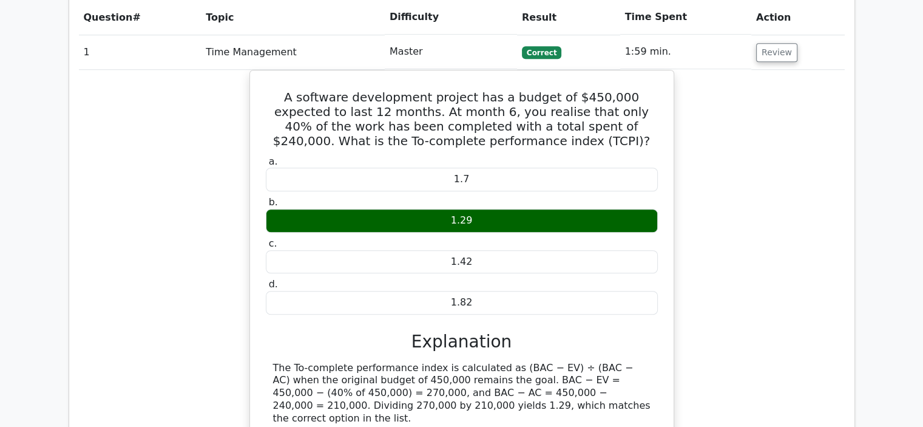
drag, startPoint x: 885, startPoint y: 206, endPoint x: 932, endPoint y: 219, distance: 49.2
click at [923, 219] on html "Go Premium [PERSON_NAME]" at bounding box center [461, 184] width 923 height 2214
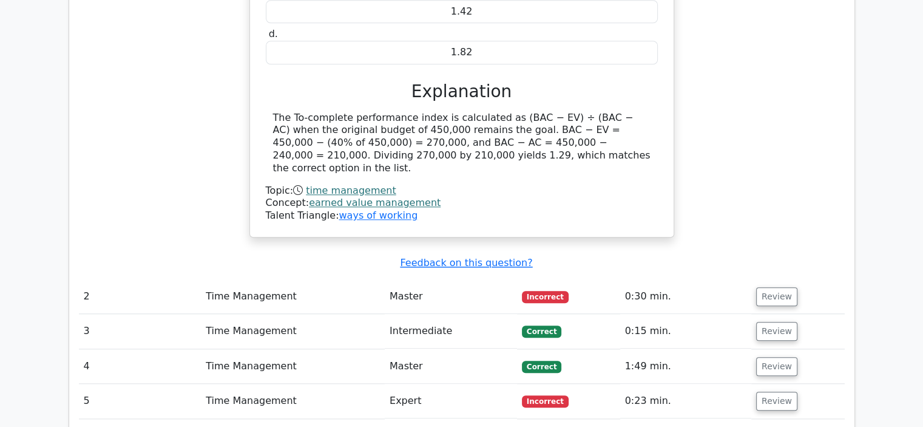
scroll to position [1175, 0]
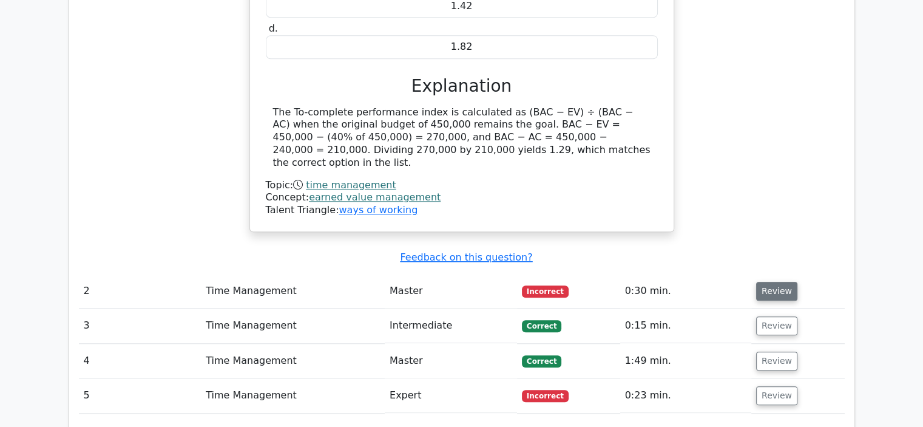
click at [757, 282] on button "Review" at bounding box center [776, 291] width 41 height 19
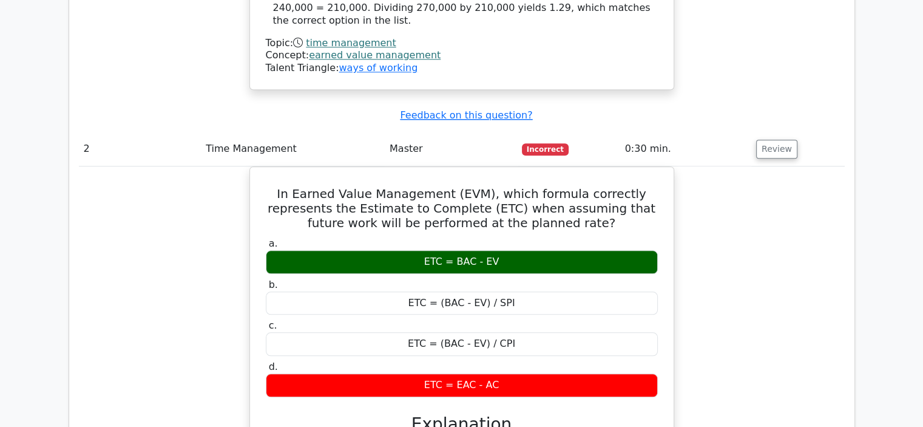
scroll to position [1314, 0]
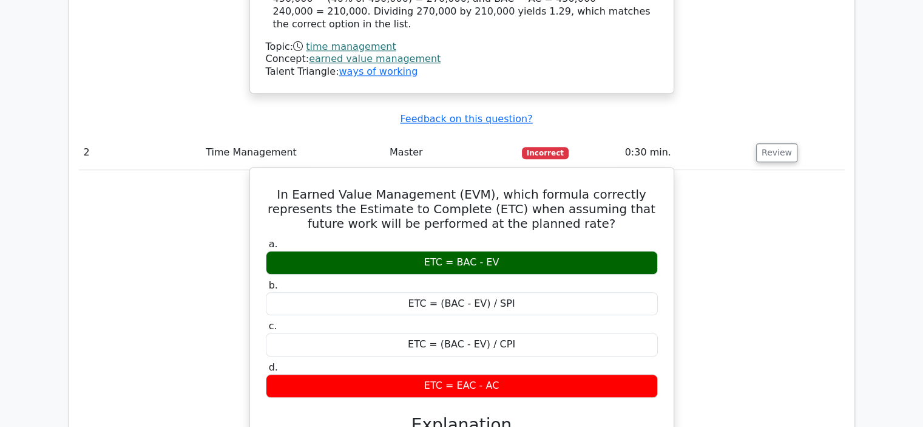
drag, startPoint x: 454, startPoint y: 199, endPoint x: 518, endPoint y: 197, distance: 64.4
click at [518, 251] on div "ETC = BAC - EV" at bounding box center [462, 263] width 392 height 24
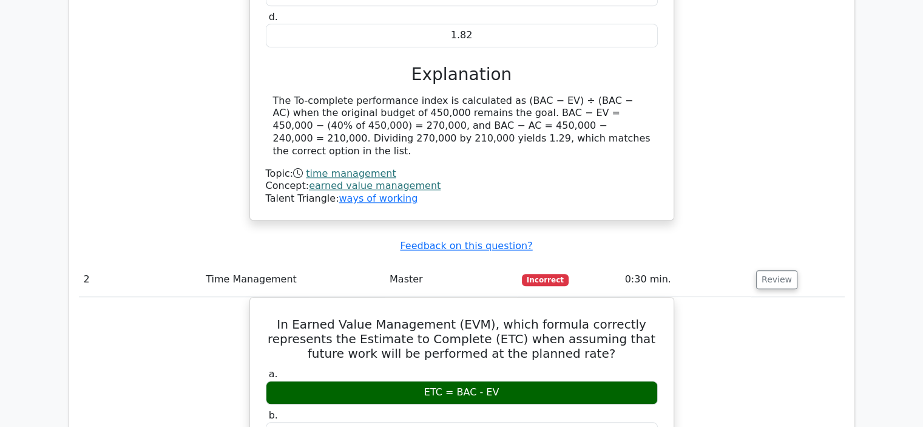
scroll to position [1563, 0]
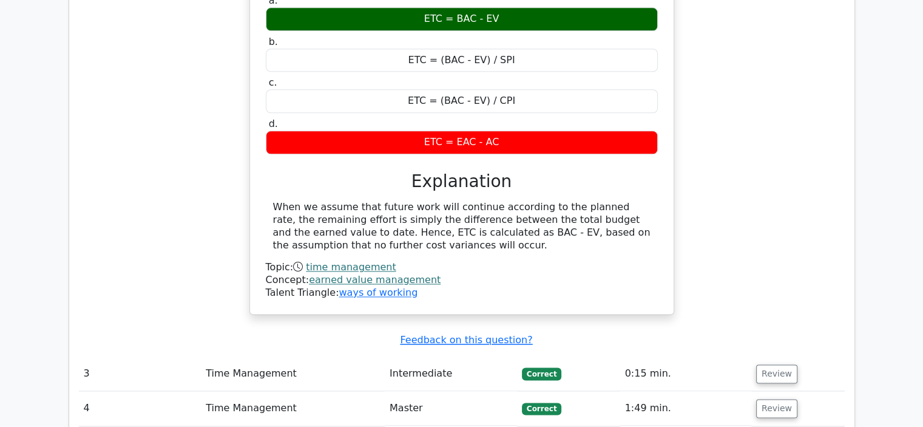
scroll to position [1937, 0]
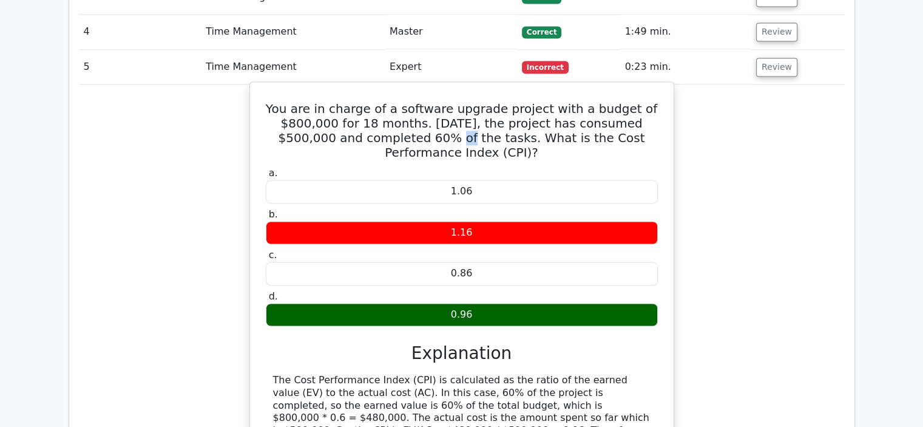
drag, startPoint x: 441, startPoint y: 77, endPoint x: 435, endPoint y: 79, distance: 6.3
click at [435, 101] on h5 "You are in charge of a software upgrade project with a budget of $800,000 for 1…" at bounding box center [462, 130] width 395 height 58
drag, startPoint x: 292, startPoint y: 66, endPoint x: 333, endPoint y: 58, distance: 42.0
click at [333, 101] on h5 "You are in charge of a software upgrade project with a budget of $800,000 for 1…" at bounding box center [462, 130] width 395 height 58
